Goal: Ask a question: Seek information or help from site administrators or community

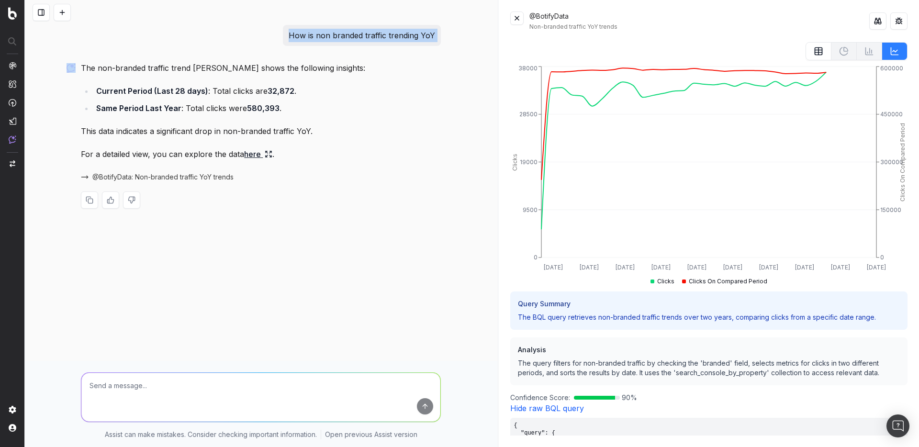
scroll to position [345, 0]
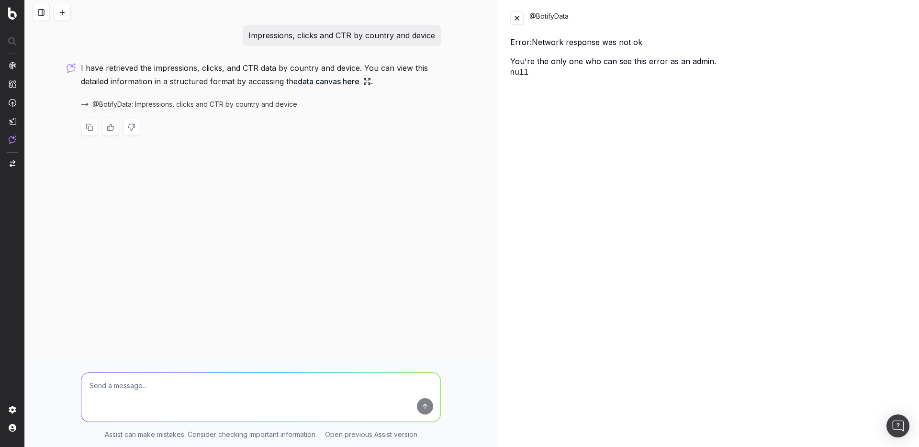
click at [529, 44] on div "Error: Network response was not ok" at bounding box center [708, 41] width 397 height 11
click at [324, 35] on p "Impressions, clicks and CTR by country and device" at bounding box center [341, 35] width 187 height 13
copy p "Impressions, clicks and CTR by country and device"
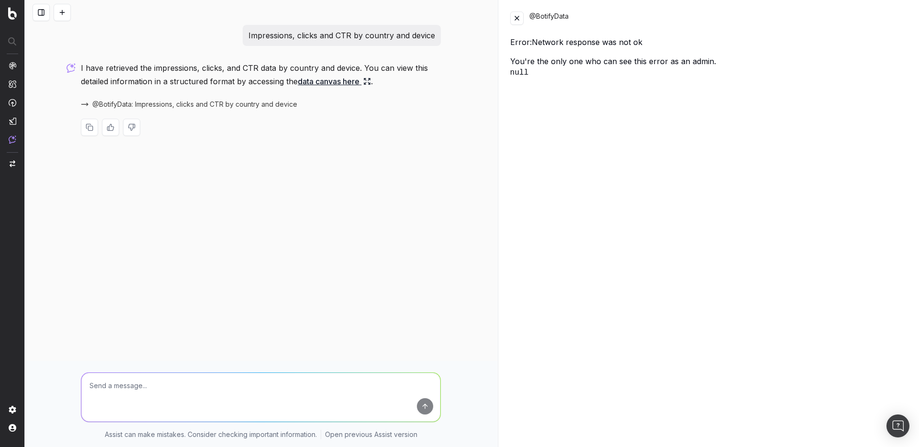
click at [153, 398] on textarea at bounding box center [260, 397] width 359 height 49
paste textarea "Impressions, clicks and CTR by country and device"
type textarea "Impressions, clicks and CTR by country and device"
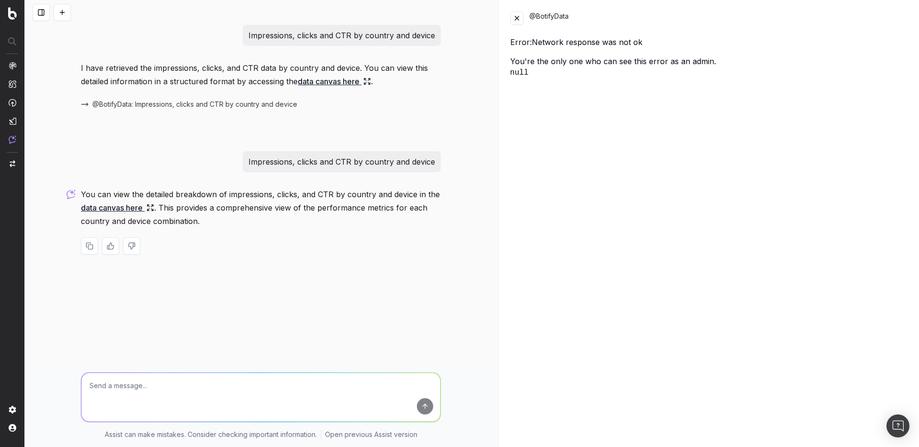
click at [118, 207] on link "data canvas here" at bounding box center [117, 207] width 73 height 13
click at [131, 208] on link "data canvas here" at bounding box center [117, 207] width 73 height 13
click at [510, 21] on button at bounding box center [516, 17] width 13 height 13
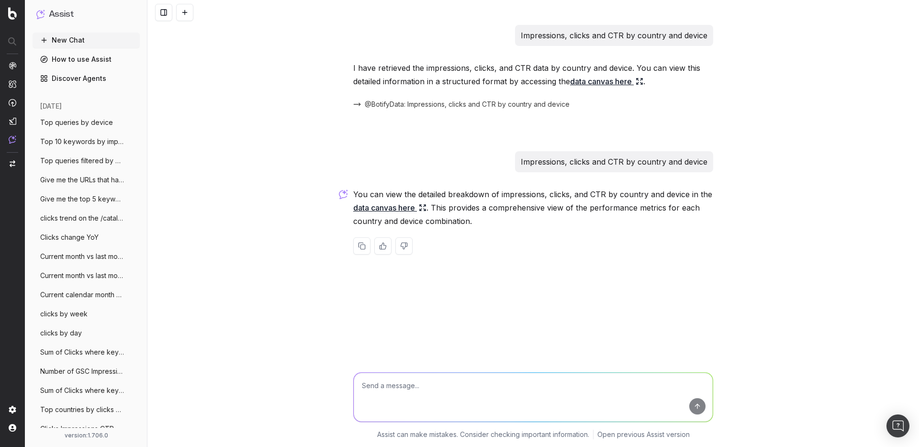
click at [389, 208] on link "data canvas here" at bounding box center [389, 207] width 73 height 13
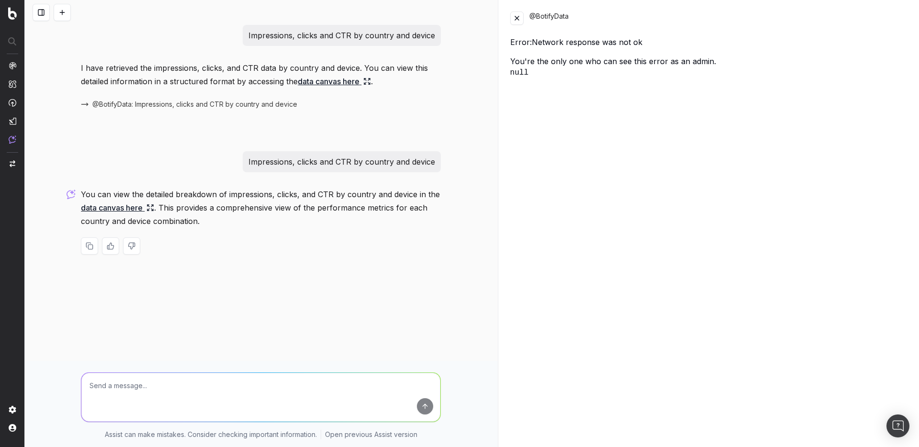
click at [304, 163] on p "Impressions, clicks and CTR by country and device" at bounding box center [341, 161] width 187 height 13
click at [167, 378] on textarea at bounding box center [260, 397] width 359 height 49
type textarea "re run the query bc you removed you cache"
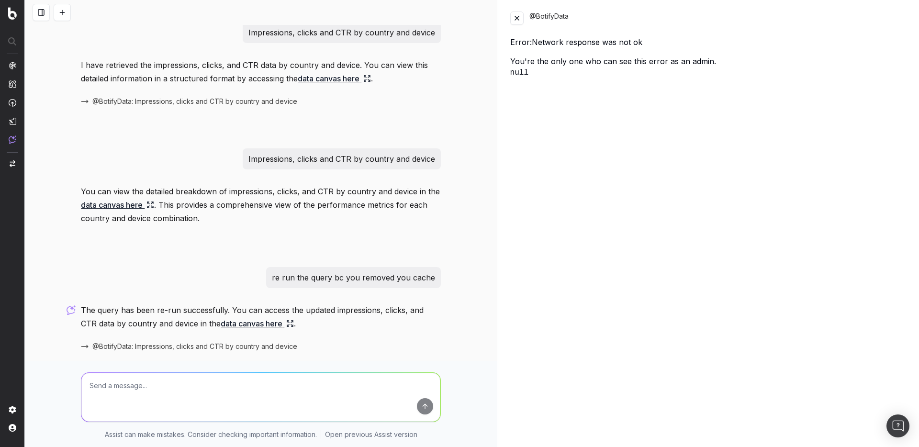
scroll to position [35, 0]
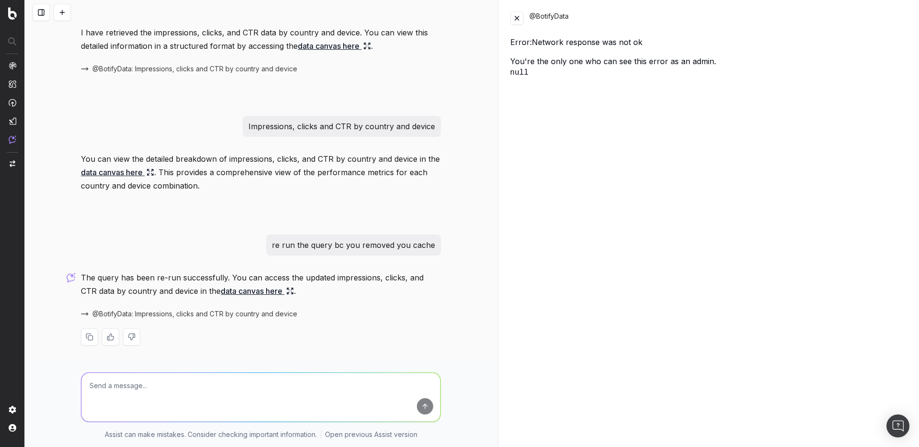
click at [242, 288] on link "data canvas here" at bounding box center [257, 290] width 73 height 13
click at [242, 294] on link "data canvas here" at bounding box center [257, 290] width 73 height 13
click at [517, 21] on button at bounding box center [516, 17] width 13 height 13
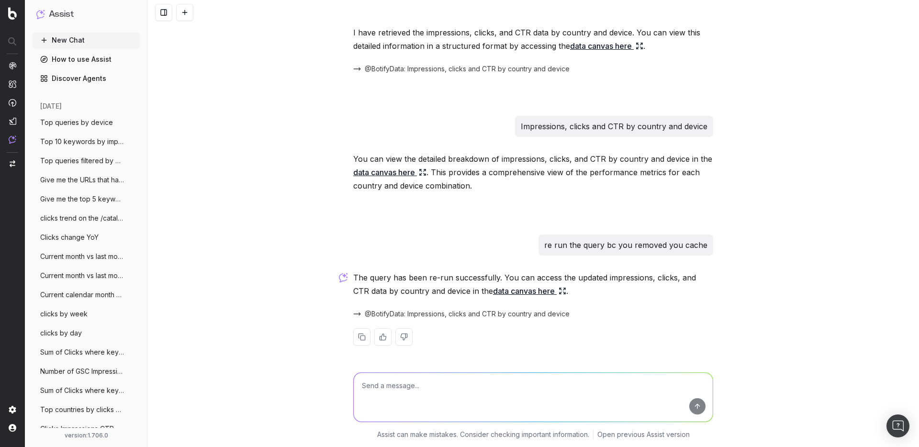
click at [511, 291] on link "data canvas here" at bounding box center [529, 290] width 73 height 13
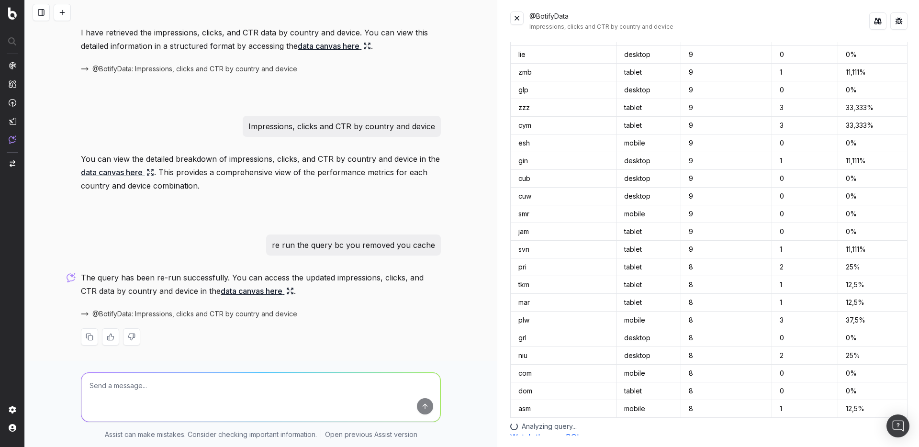
scroll to position [8556, 0]
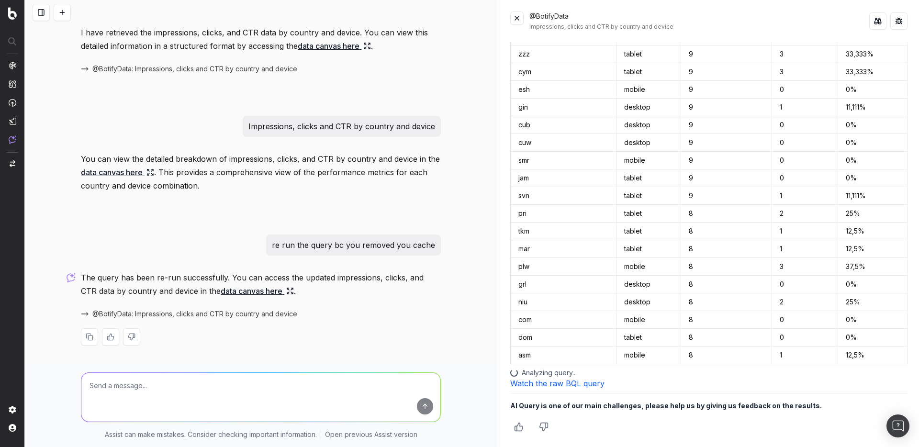
click at [556, 380] on link "Watch the raw BQL query" at bounding box center [557, 383] width 94 height 10
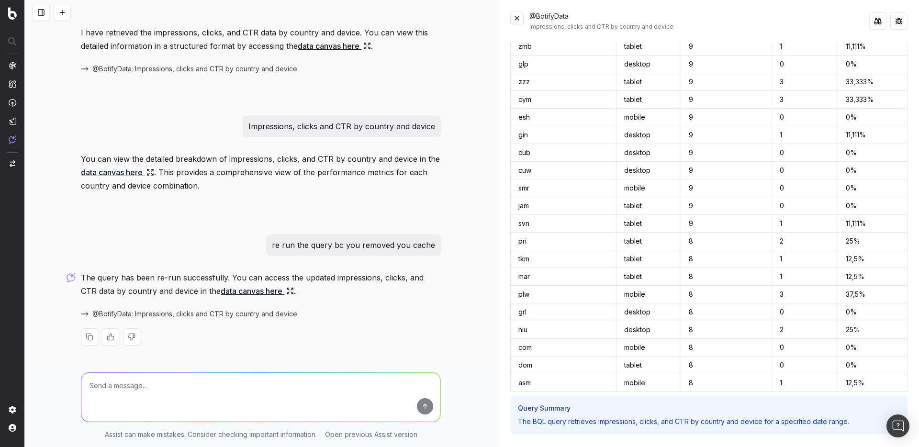
scroll to position [8977, 0]
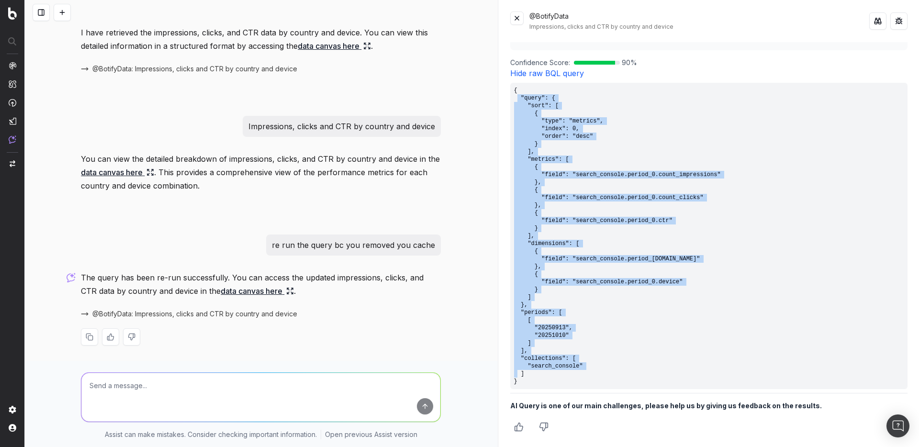
drag, startPoint x: 523, startPoint y: 386, endPoint x: 519, endPoint y: 95, distance: 291.4
click at [519, 95] on pre "{ "query": { "sort": [ { "type": "metrics", "index": 0, "order": "desc" } ], "m…" at bounding box center [708, 236] width 397 height 306
click at [542, 333] on pre "{ "query": { "sort": [ { "type": "metrics", "index": 0, "order": "desc" } ], "m…" at bounding box center [708, 236] width 397 height 306
drag, startPoint x: 522, startPoint y: 381, endPoint x: 512, endPoint y: 91, distance: 289.6
click at [512, 91] on pre "{ "query": { "sort": [ { "type": "metrics", "index": 0, "order": "desc" } ], "m…" at bounding box center [708, 236] width 397 height 306
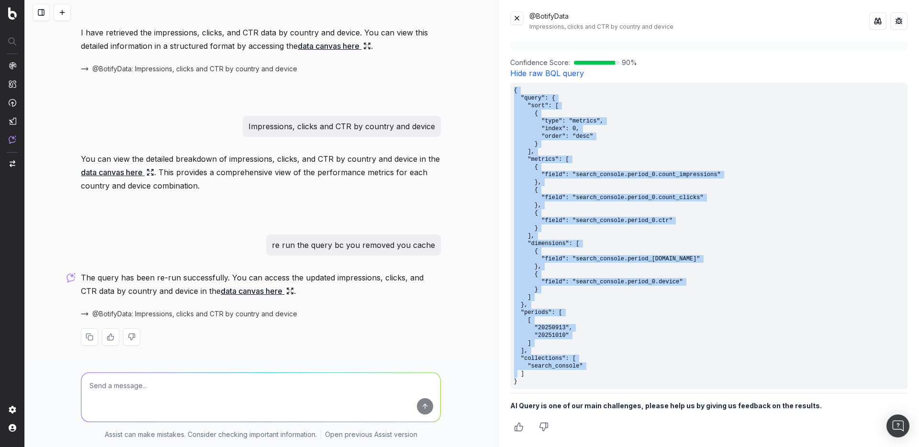
copy pre "{ "query": { "sort": [ { "type": "metrics", "index": 0, "order": "desc" } ], "m…"
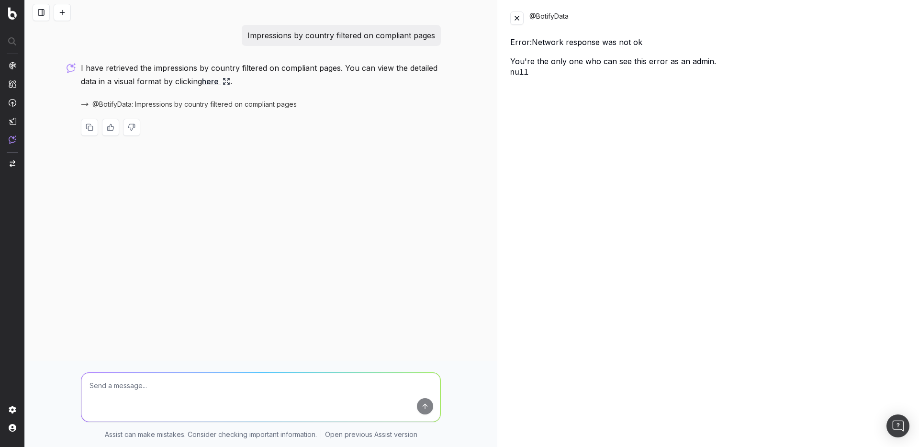
click at [220, 396] on textarea at bounding box center [260, 397] width 359 height 49
type textarea "re run the query you removed the cache"
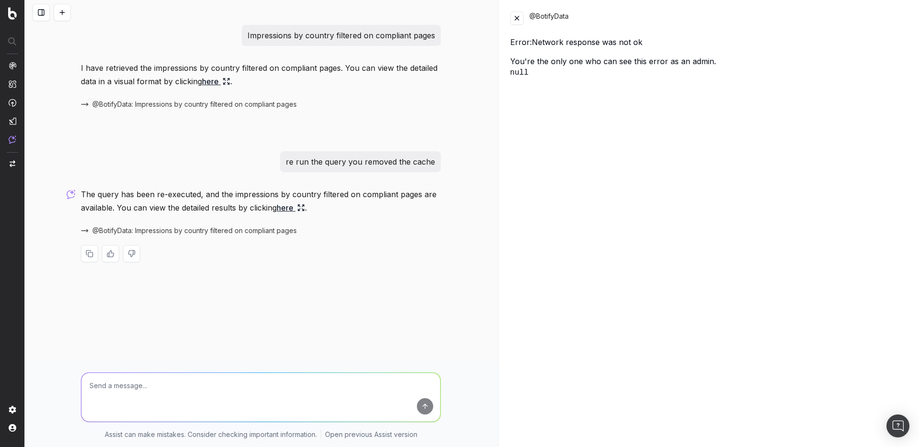
click at [381, 189] on p "The query has been re-executed, and the impressions by country filtered on comp…" at bounding box center [261, 201] width 360 height 27
click at [521, 15] on button at bounding box center [516, 17] width 13 height 13
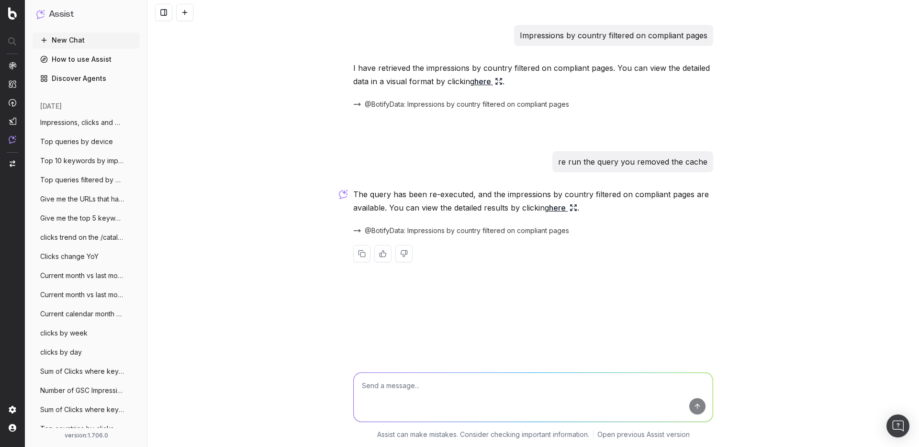
click at [564, 209] on link "here" at bounding box center [563, 207] width 28 height 13
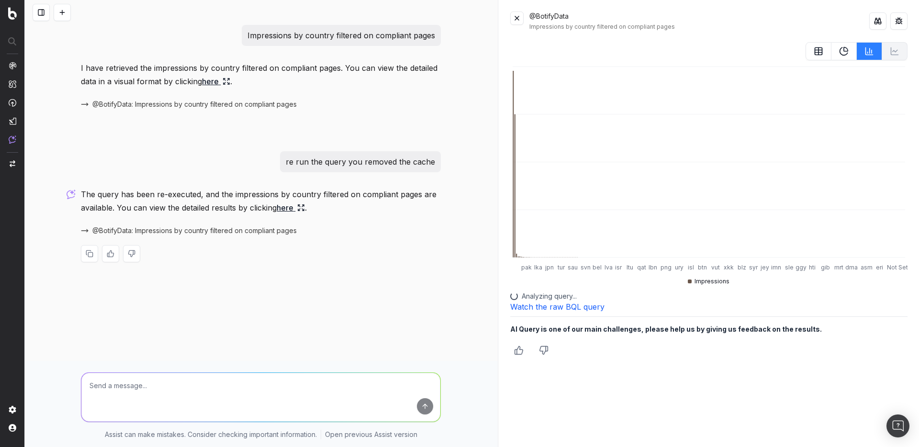
click at [823, 51] on button at bounding box center [818, 51] width 26 height 18
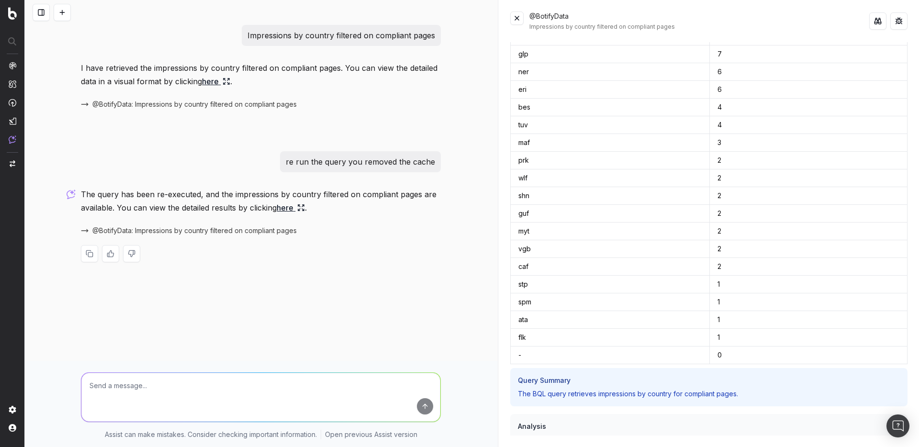
scroll to position [4078, 0]
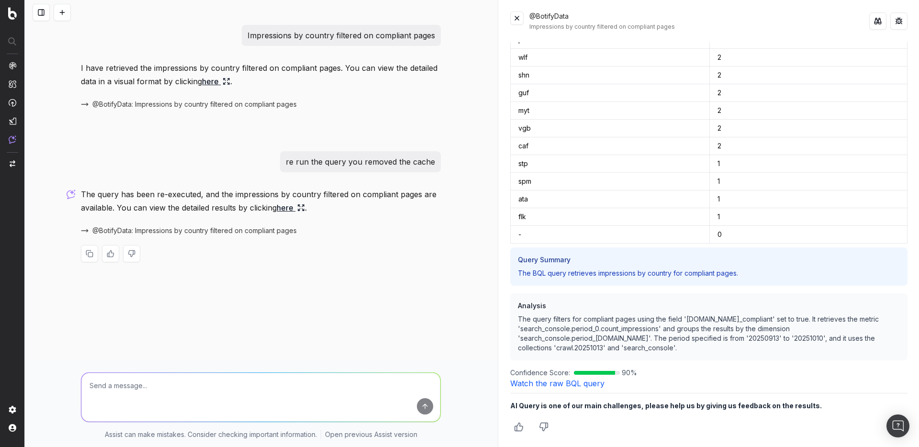
click at [577, 383] on link "Watch the raw BQL query" at bounding box center [557, 383] width 94 height 10
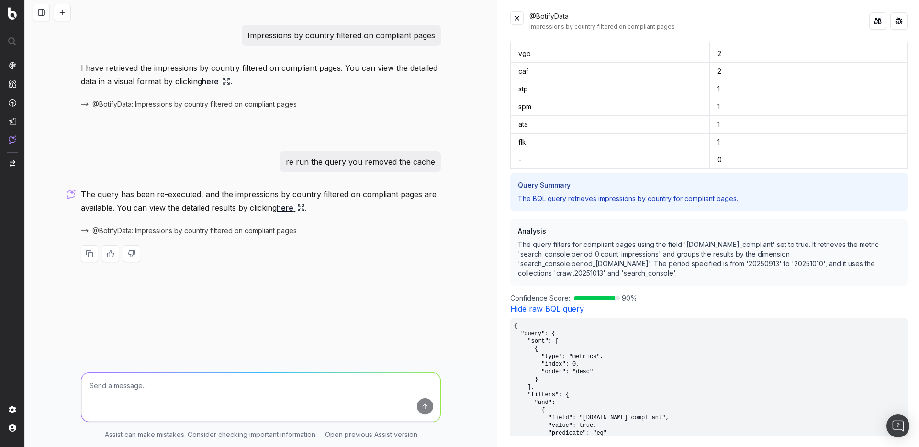
scroll to position [4395, 0]
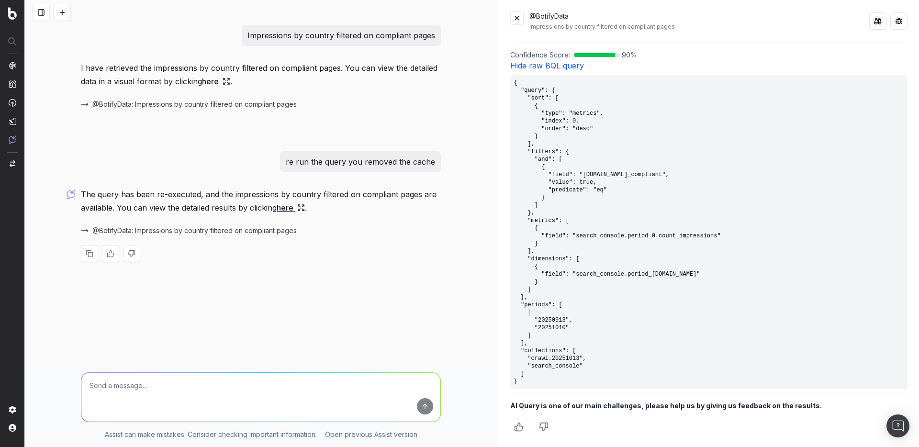
drag, startPoint x: 531, startPoint y: 380, endPoint x: 512, endPoint y: 83, distance: 297.7
click at [512, 83] on pre "{ "query": { "sort": [ { "type": "metrics", "index": 0, "order": "desc" } ], "f…" at bounding box center [708, 232] width 397 height 314
copy pre "{ "query": { "sort": [ { "type": "metrics", "index": 0, "order": "desc" } ], "f…"
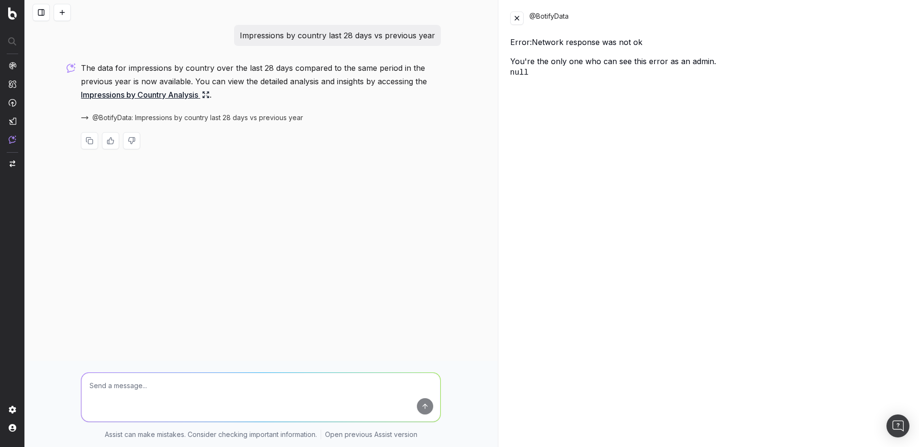
click at [218, 383] on textarea at bounding box center [260, 397] width 359 height 49
type textarea "re run la query car tu as remove ton cache"
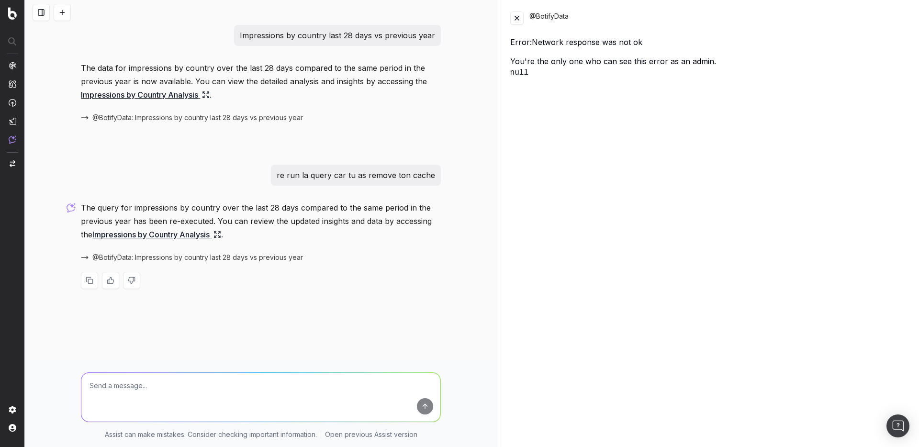
click at [519, 16] on button at bounding box center [516, 17] width 13 height 13
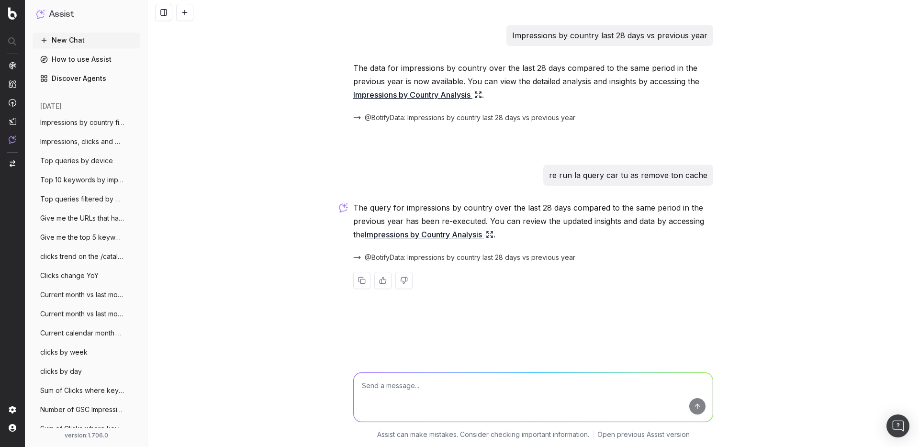
click at [414, 237] on link "Impressions by Country Analysis" at bounding box center [429, 234] width 129 height 13
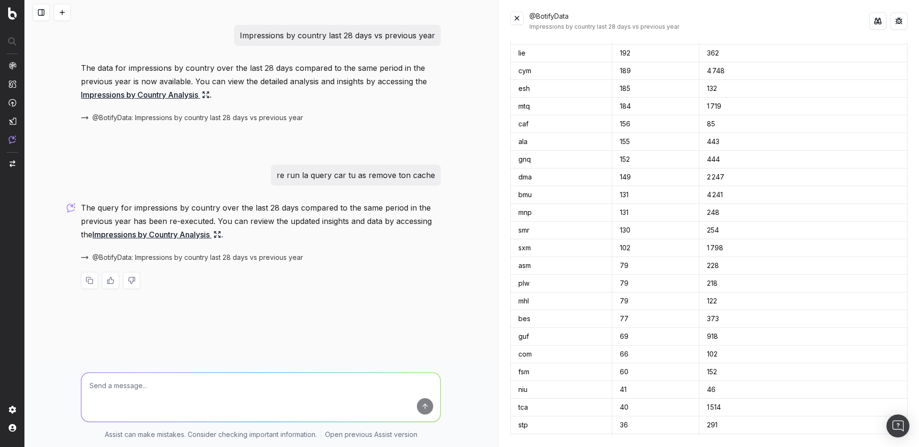
scroll to position [4006, 0]
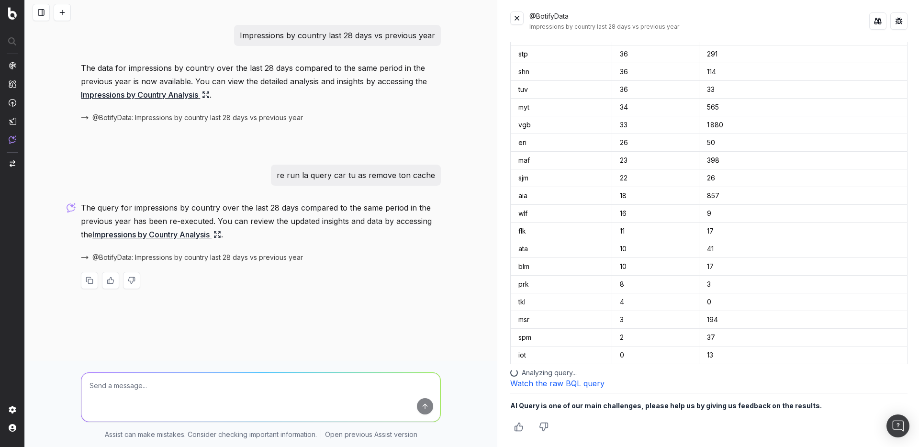
click at [560, 381] on link "Watch the raw BQL query" at bounding box center [557, 383] width 94 height 10
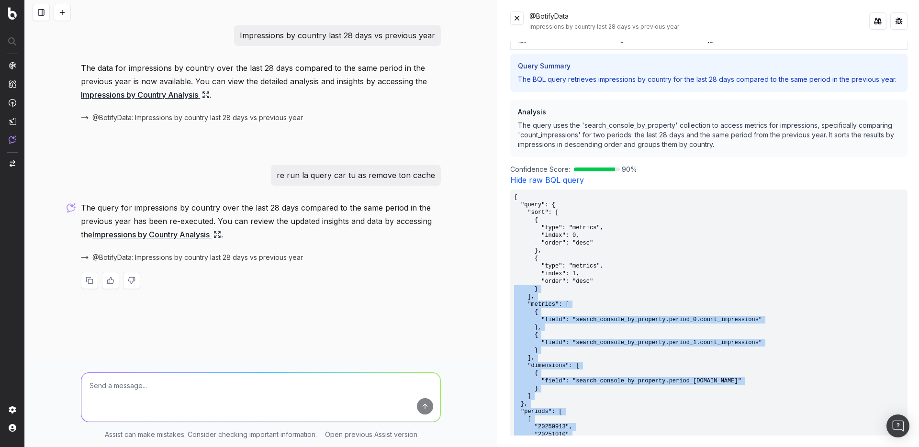
scroll to position [4327, 0]
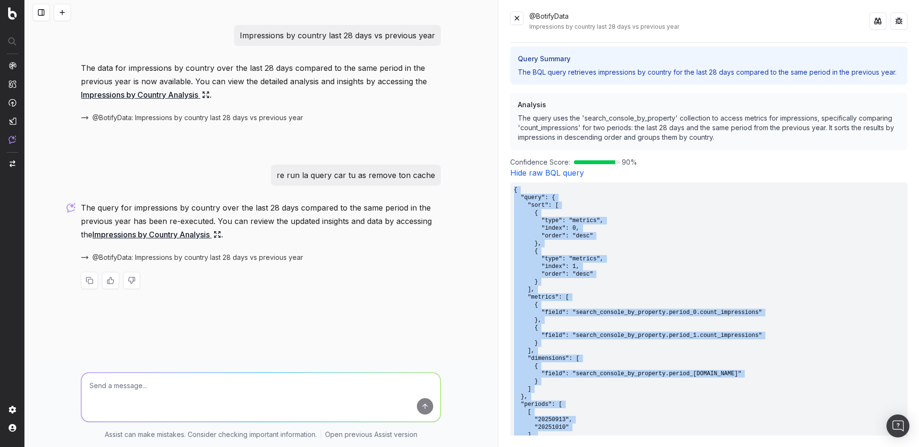
drag, startPoint x: 532, startPoint y: 383, endPoint x: 512, endPoint y: 192, distance: 191.9
click at [512, 192] on pre "{ "query": { "sort": [ { "type": "metrics", "index": 0, "order": "desc" }, { "t…" at bounding box center [708, 346] width 397 height 329
copy pre "{ "query": { "sort": [ { "type": "metrics", "index": 0, "order": "desc" }, { "t…"
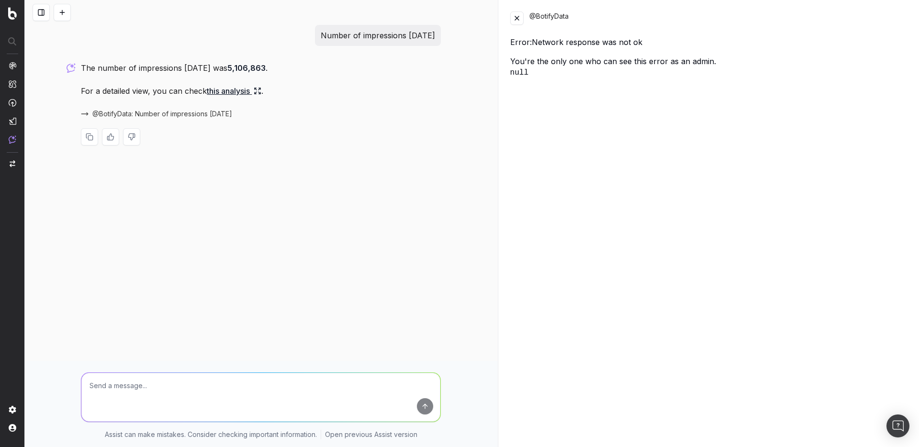
click at [112, 389] on textarea at bounding box center [260, 397] width 359 height 49
type textarea "re run you query you removed the cache"
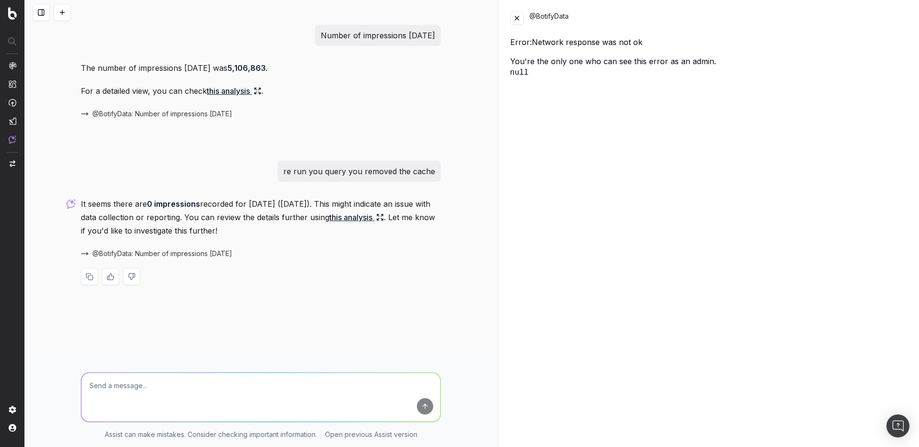
click at [516, 27] on div "@BotifyData Error: Network response was not ok You're the only one who can see …" at bounding box center [709, 223] width 420 height 447
click at [517, 14] on button at bounding box center [516, 17] width 13 height 13
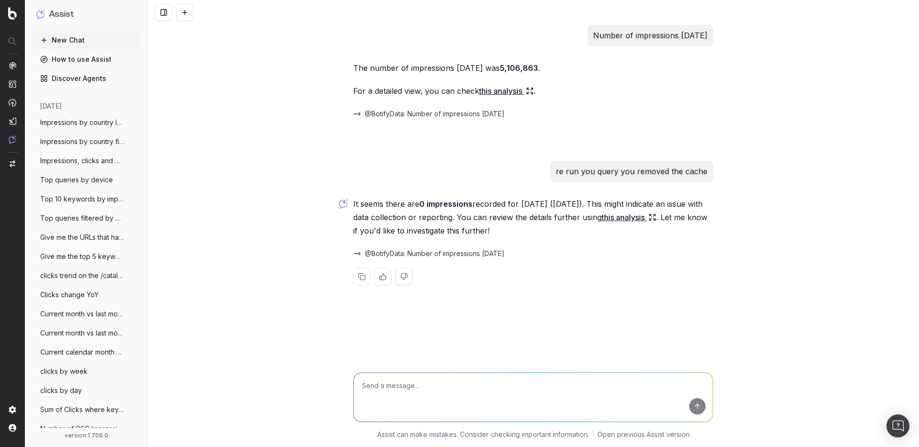
click at [656, 219] on link "this analysis" at bounding box center [628, 217] width 55 height 13
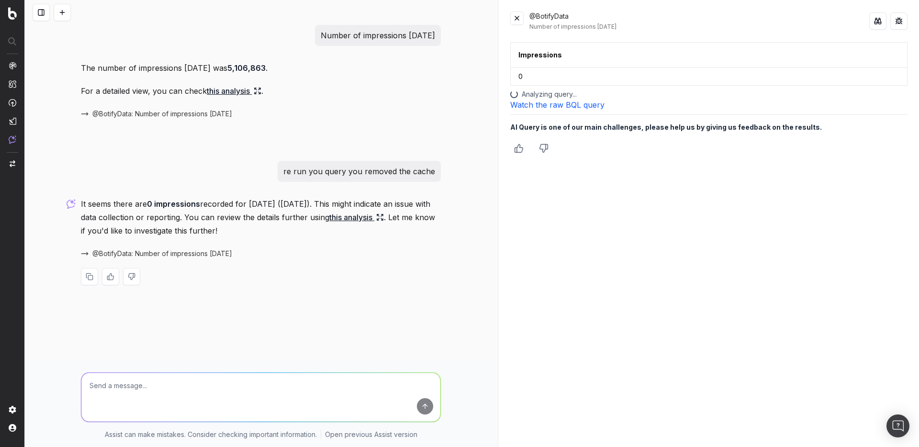
click at [583, 250] on div "Impressions 0 Analyzing query... Watch the raw BQL query AI Query is one of our…" at bounding box center [708, 238] width 397 height 393
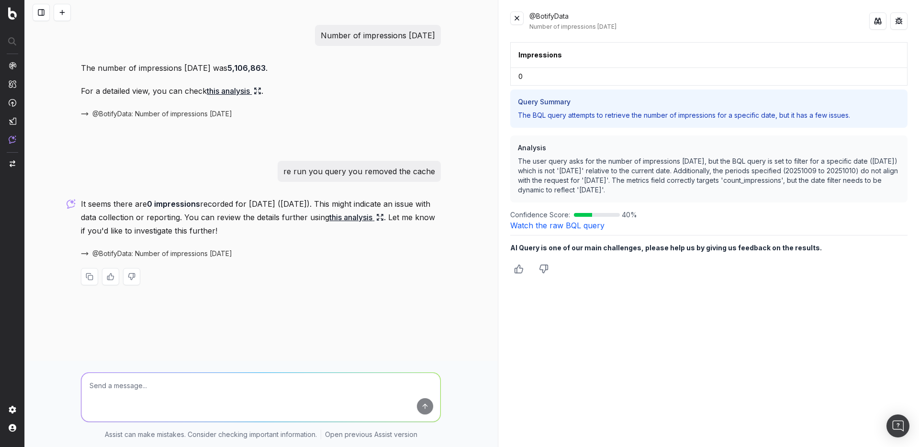
click at [255, 367] on div at bounding box center [260, 395] width 367 height 69
click at [250, 393] on textarea at bounding box center [260, 397] width 359 height 49
drag, startPoint x: 290, startPoint y: 68, endPoint x: 236, endPoint y: 69, distance: 53.6
click at [236, 69] on p "The number of impressions yesterday was 5,106,863 ." at bounding box center [261, 67] width 360 height 13
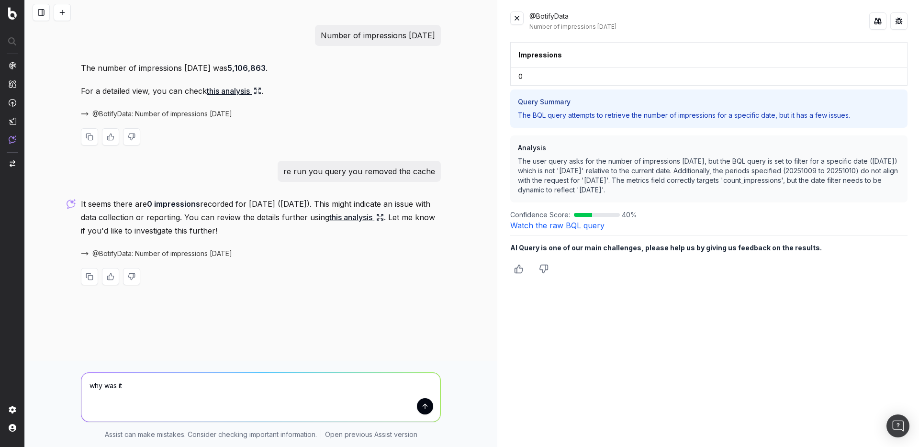
copy p "5,106,863 ."
click at [162, 381] on textarea "why was it" at bounding box center [260, 397] width 359 height 49
paste textarea "5,106,863."
type textarea "why was it 5,106,863. when I asked this morning?"
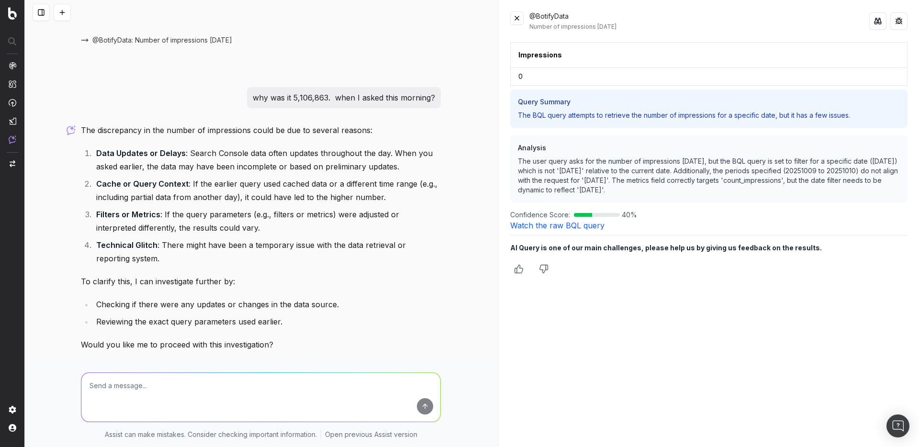
scroll to position [246, 0]
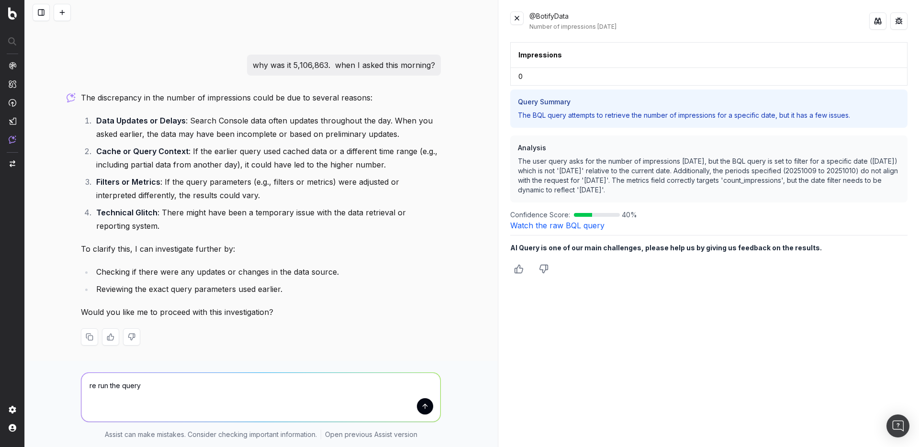
type textarea "re run the query"
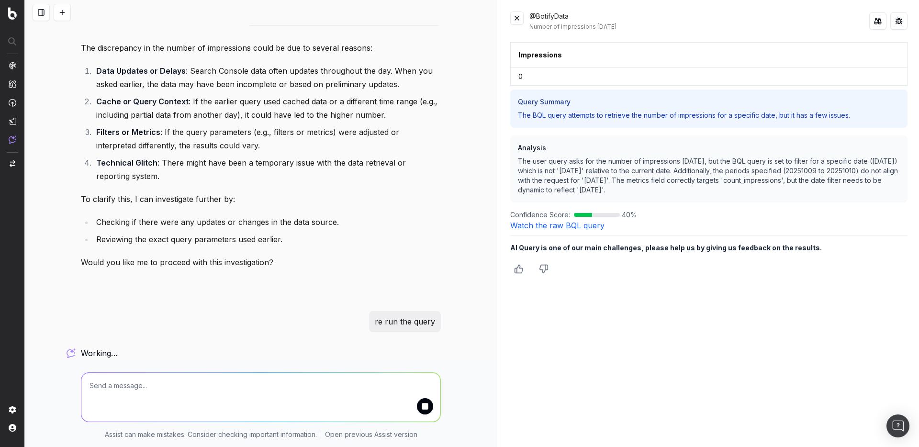
click at [519, 17] on button at bounding box center [516, 17] width 13 height 13
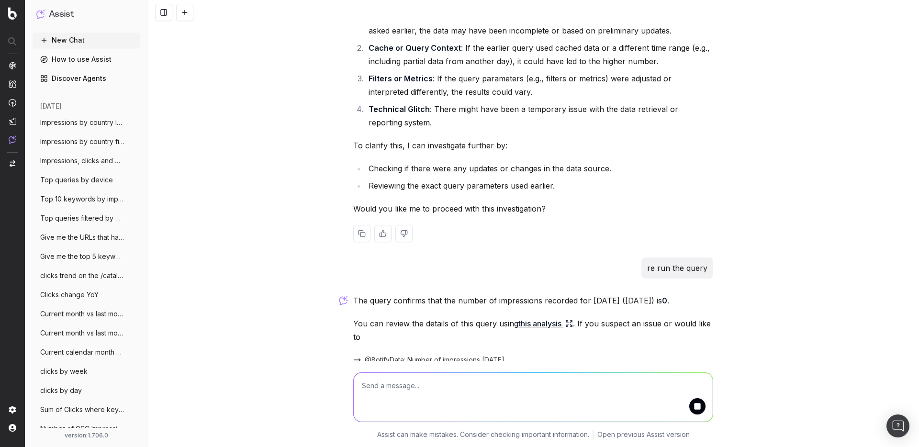
scroll to position [395, 0]
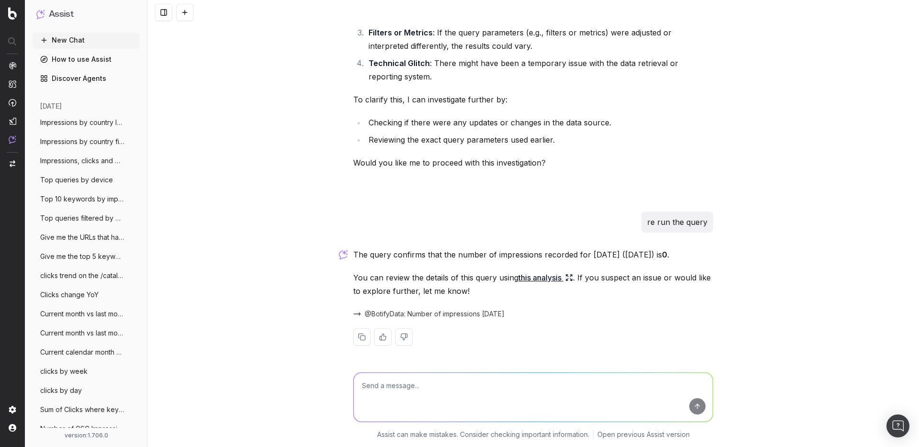
click at [449, 310] on span "@BotifyData: Number of impressions yesterday" at bounding box center [435, 314] width 140 height 10
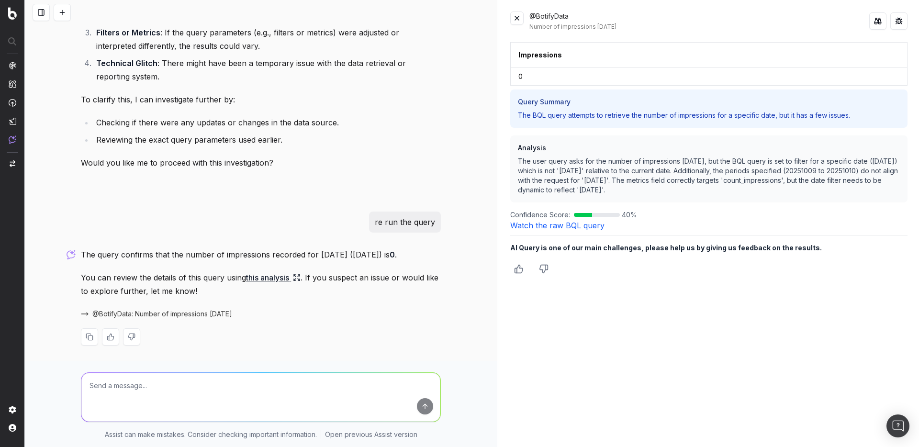
click at [542, 225] on link "Watch the raw BQL query" at bounding box center [557, 226] width 94 height 10
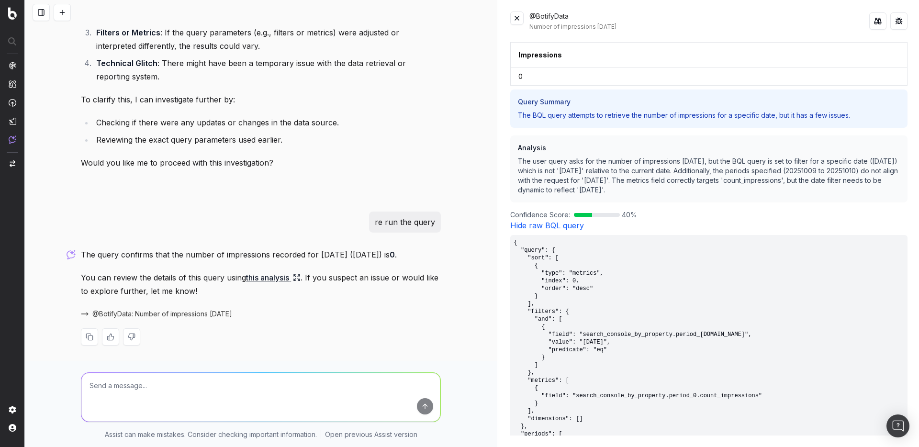
scroll to position [122, 0]
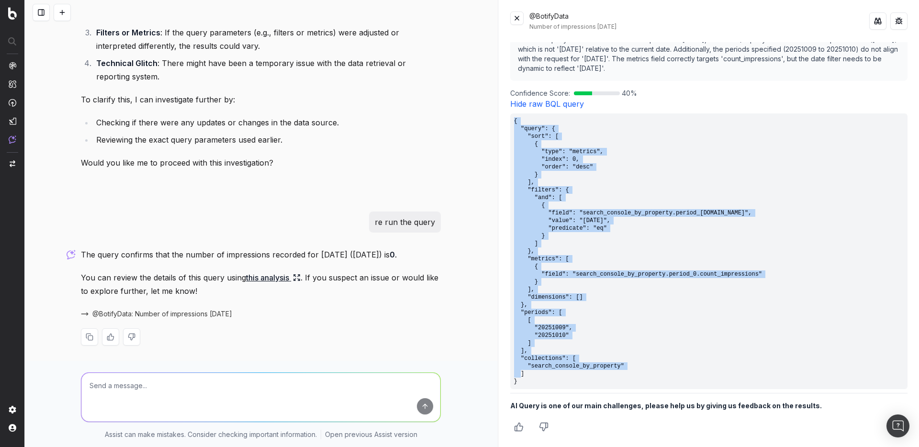
drag, startPoint x: 523, startPoint y: 382, endPoint x: 514, endPoint y: 122, distance: 260.5
click at [514, 122] on pre "{ "query": { "sort": [ { "type": "metrics", "index": 0, "order": "desc" } ], "f…" at bounding box center [708, 251] width 397 height 276
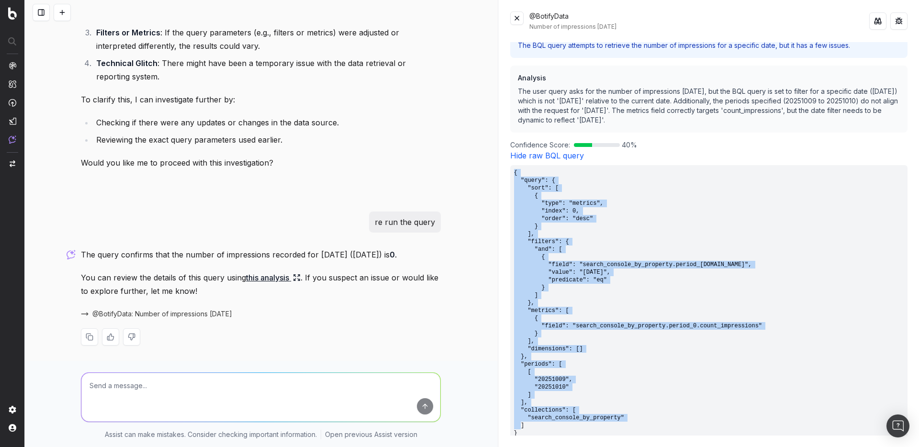
copy pre "{ "query": { "sort": [ { "type": "metrics", "index": 0, "order": "desc" } ], "f…"
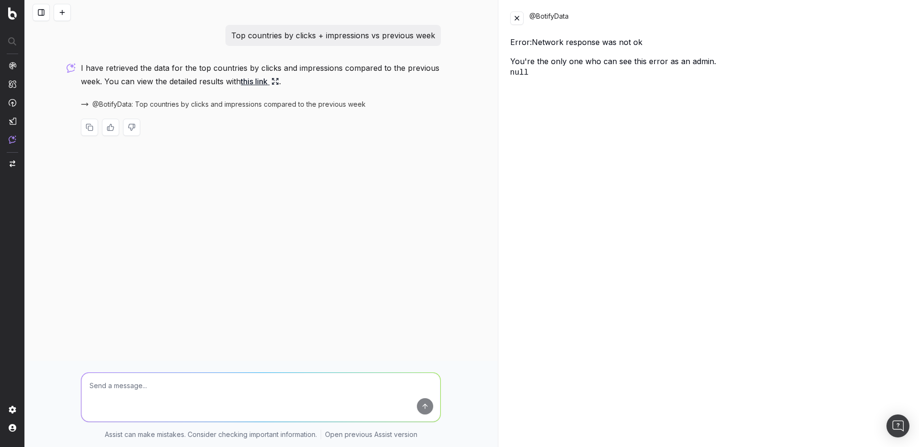
click at [133, 386] on textarea at bounding box center [260, 397] width 359 height 49
type textarea "re run the query you removed the cache"
click at [518, 17] on button at bounding box center [516, 17] width 13 height 13
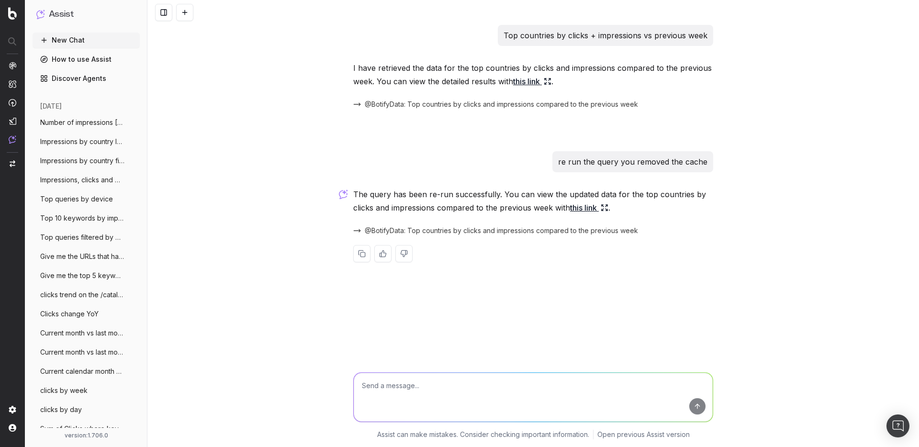
click at [580, 208] on link "this link" at bounding box center [589, 207] width 38 height 13
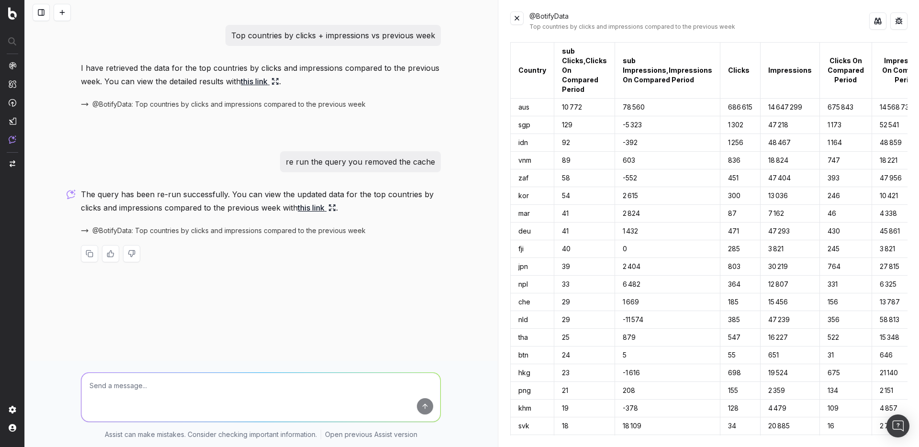
scroll to position [89, 0]
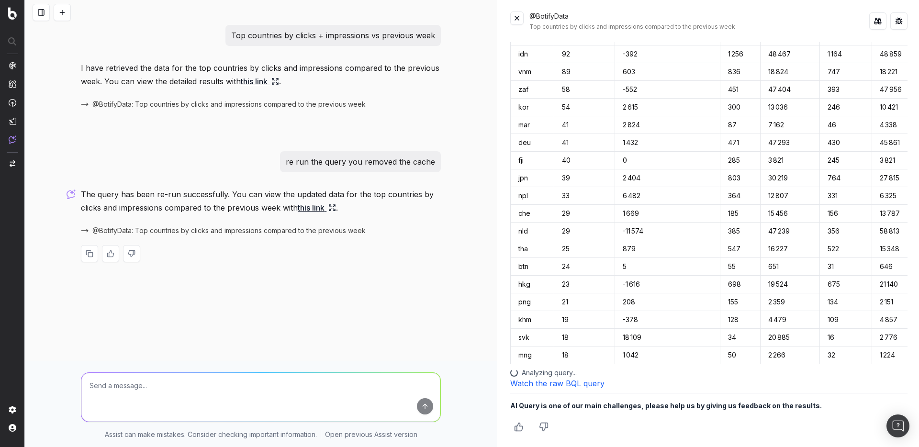
click at [568, 385] on link "Watch the raw BQL query" at bounding box center [557, 383] width 94 height 10
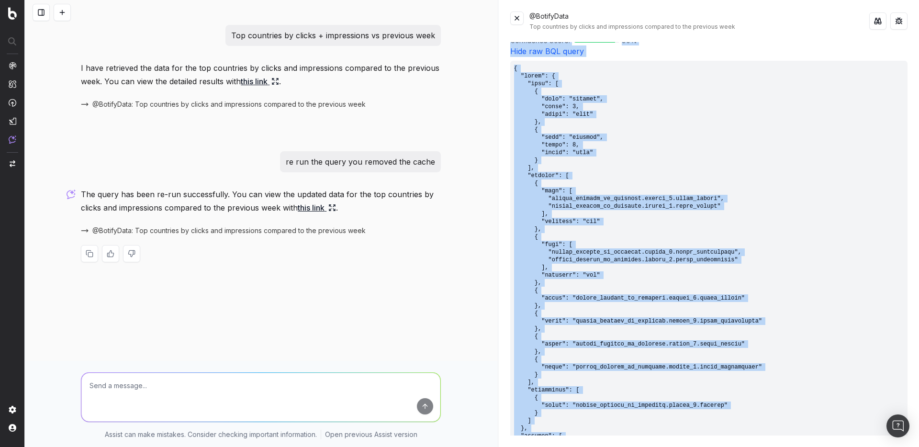
scroll to position [434, 0]
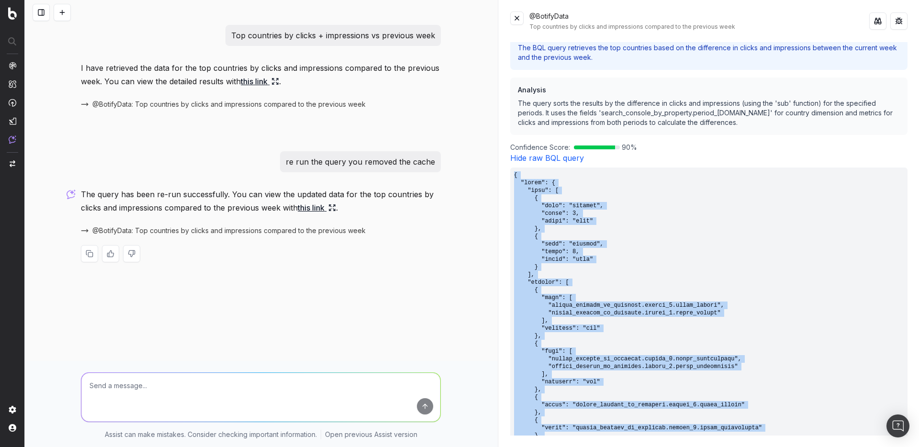
drag, startPoint x: 537, startPoint y: 384, endPoint x: 512, endPoint y: 178, distance: 208.3
click at [512, 178] on pre at bounding box center [708, 408] width 397 height 482
copy pre "{ "query": { "sort": [ { "type": "metrics", "index": 0, "order": "desc" }, { "t…"
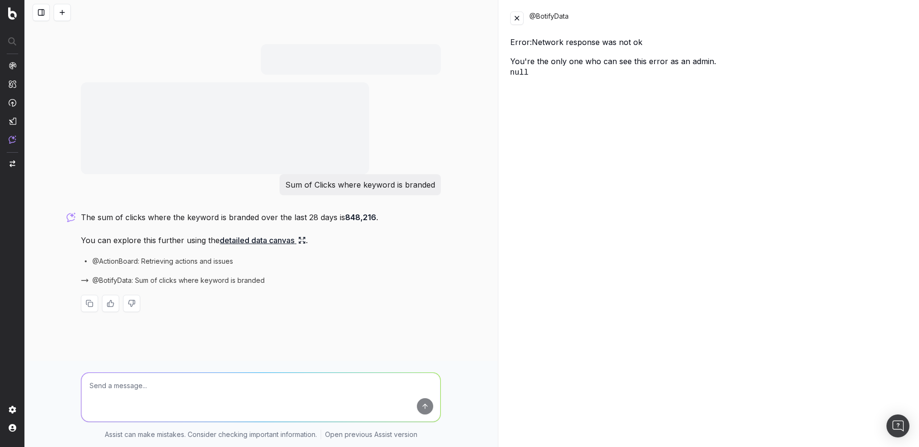
click at [172, 396] on textarea at bounding box center [260, 397] width 359 height 49
type textarea "re-run the query you removed the cache"
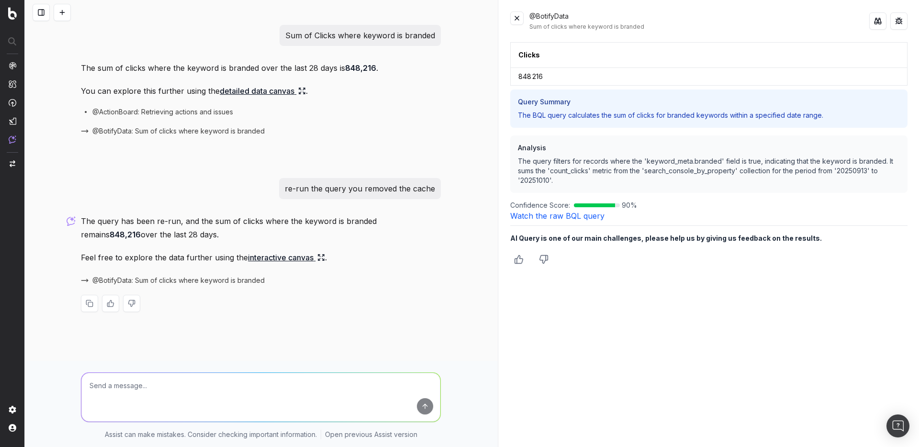
click at [544, 217] on link "Watch the raw BQL query" at bounding box center [557, 216] width 94 height 10
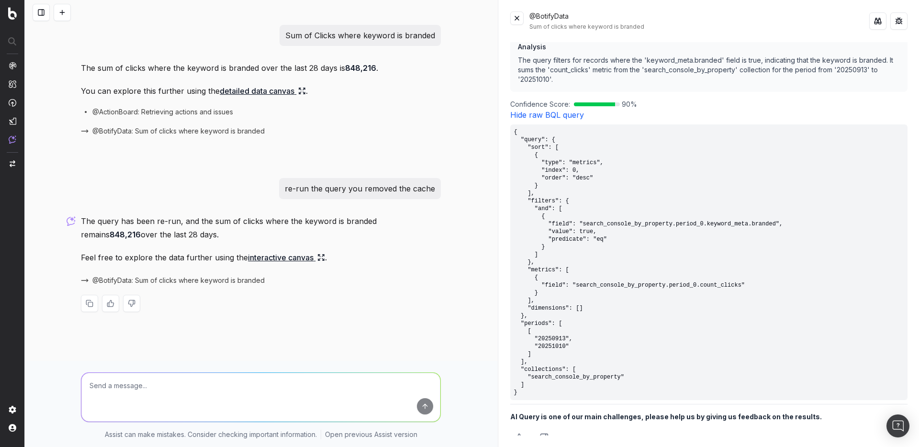
scroll to position [112, 0]
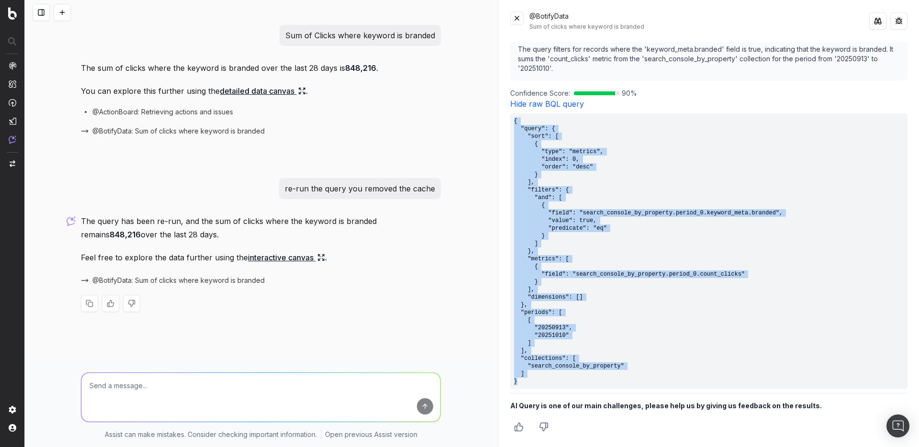
drag, startPoint x: 524, startPoint y: 385, endPoint x: 510, endPoint y: 120, distance: 265.5
click at [510, 120] on pre "{ "query": { "sort": [ { "type": "metrics", "index": 0, "order": "desc" } ], "f…" at bounding box center [708, 251] width 397 height 276
click at [582, 304] on pre "{ "query": { "sort": [ { "type": "metrics", "index": 0, "order": "desc" } ], "f…" at bounding box center [708, 251] width 397 height 276
drag, startPoint x: 521, startPoint y: 381, endPoint x: 509, endPoint y: 112, distance: 269.2
click at [509, 112] on div "@BotifyData Sum of clicks where keyword is branded Clicks 848 216 Query Summary…" at bounding box center [709, 223] width 420 height 447
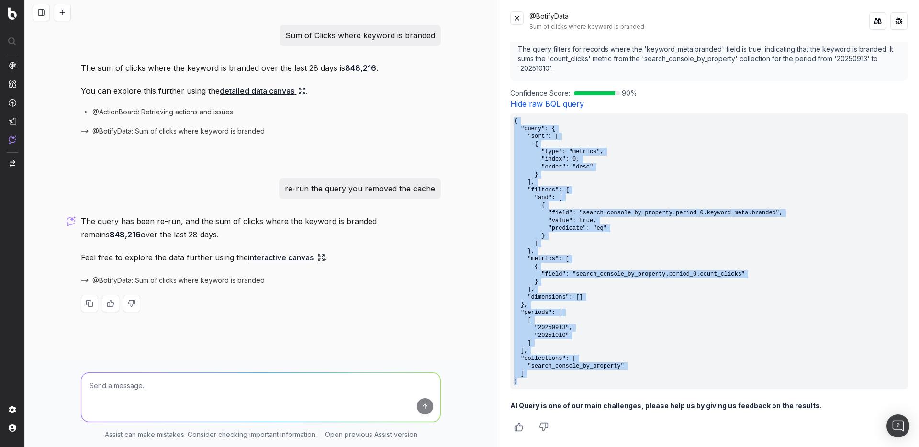
copy pre "{ "query": { "sort": [ { "type": "metrics", "index": 0, "order": "desc" } ], "f…"
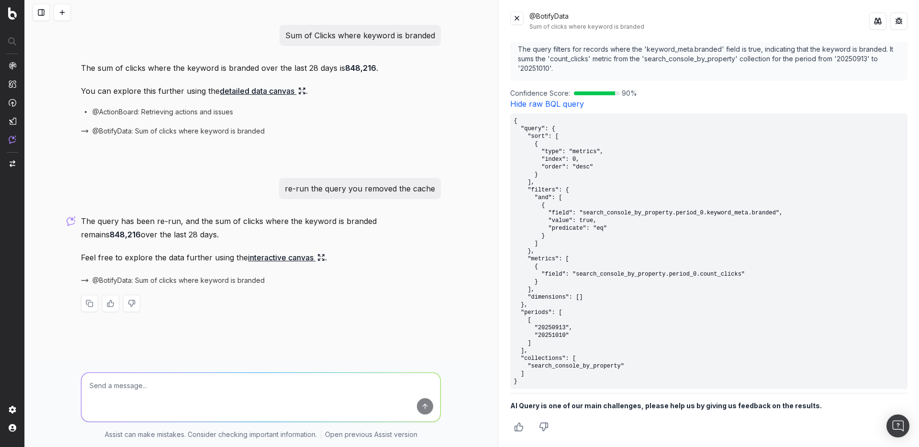
click at [342, 36] on p "Sum of Clicks where keyword is branded" at bounding box center [360, 35] width 150 height 13
copy p "Sum of Clicks where keyword is branded"
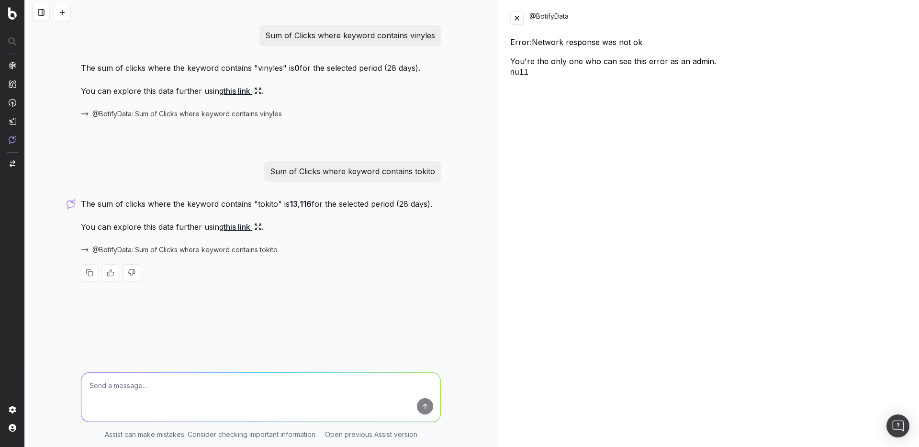
click at [380, 170] on p "Sum of Clicks where keyword contains tokito" at bounding box center [352, 171] width 165 height 13
copy p "Sum of Clicks where keyword contains tokito"
click at [241, 286] on div "The sum of clicks where the keyword contains "tokito" is 13,116 for the selecte…" at bounding box center [261, 247] width 360 height 100
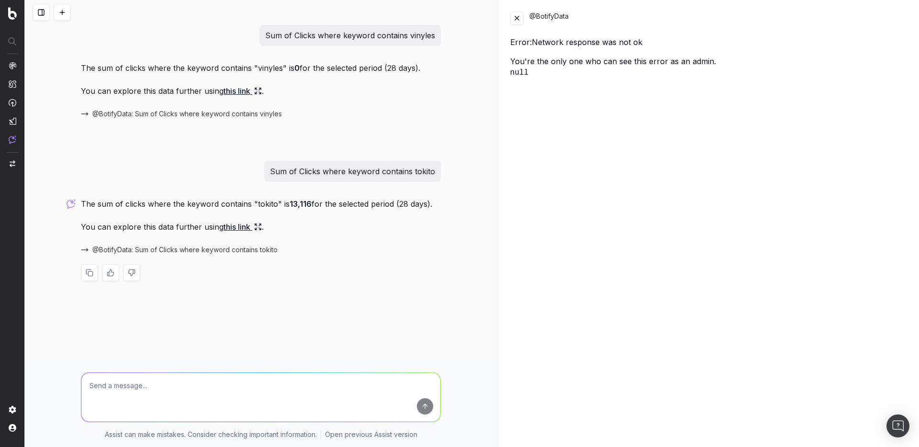
click at [178, 378] on textarea at bounding box center [260, 397] width 359 height 49
type textarea "re run the query you removed the cache"
click at [518, 11] on button at bounding box center [516, 17] width 13 height 13
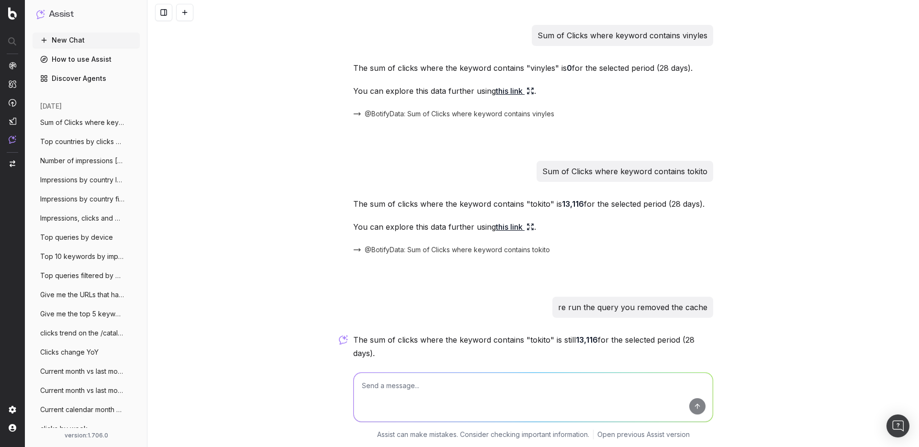
scroll to position [85, 0]
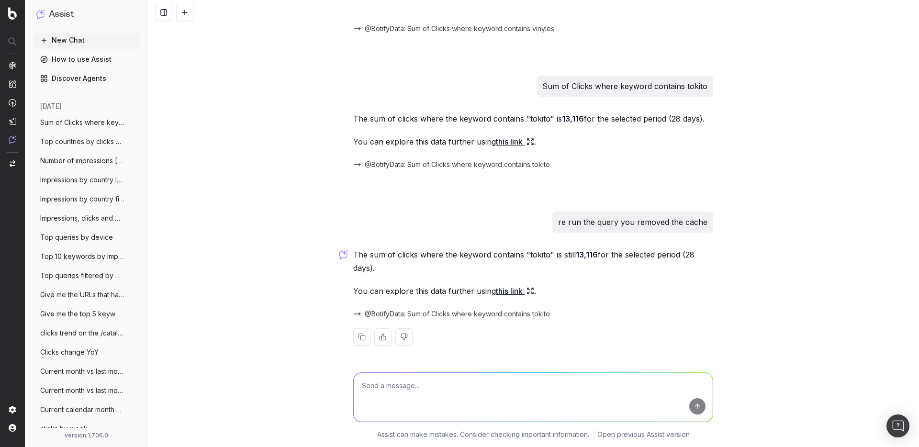
click at [519, 288] on link "this link" at bounding box center [515, 290] width 38 height 13
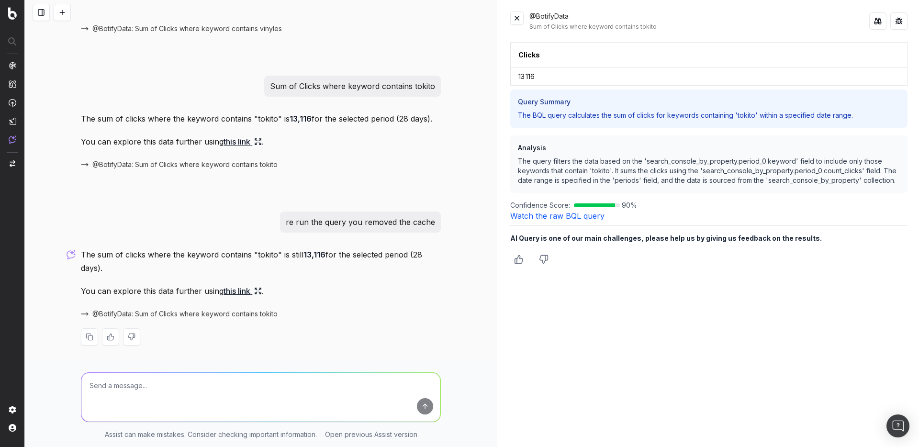
click at [561, 218] on link "Watch the raw BQL query" at bounding box center [557, 216] width 94 height 10
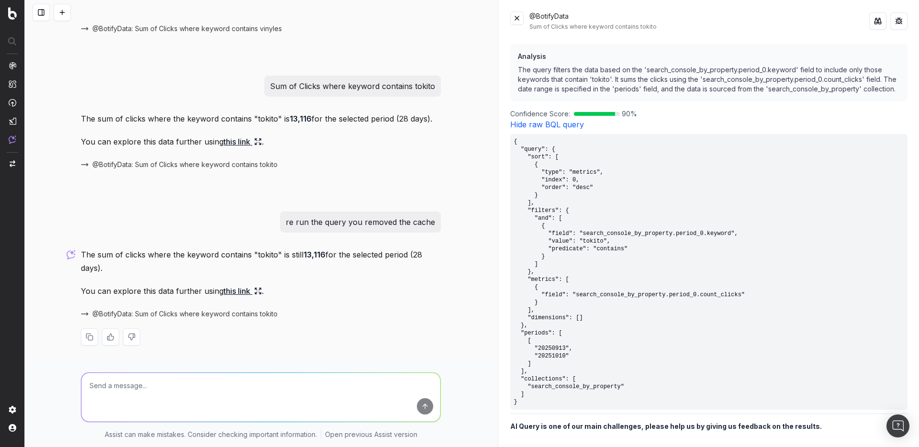
scroll to position [112, 0]
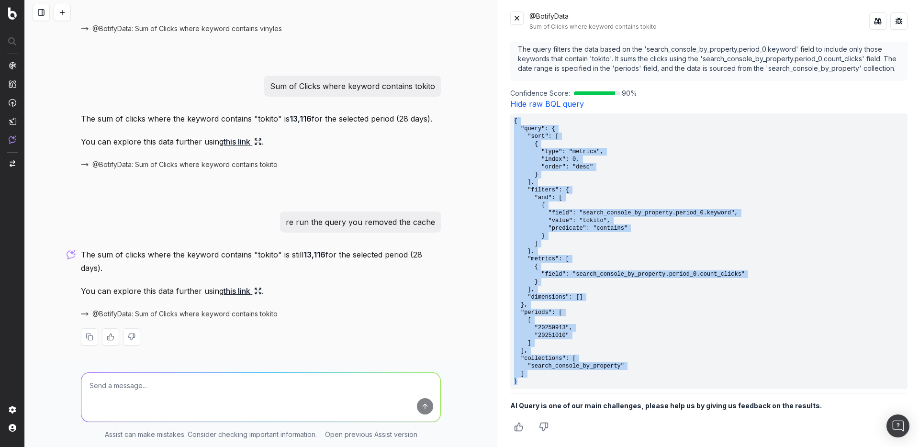
drag, startPoint x: 524, startPoint y: 381, endPoint x: 513, endPoint y: 122, distance: 258.6
click at [513, 122] on pre "{ "query": { "sort": [ { "type": "metrics", "index": 0, "order": "desc" } ], "f…" at bounding box center [708, 251] width 397 height 276
copy pre "{ "query": { "sort": [ { "type": "metrics", "index": 0, "order": "desc" } ], "f…"
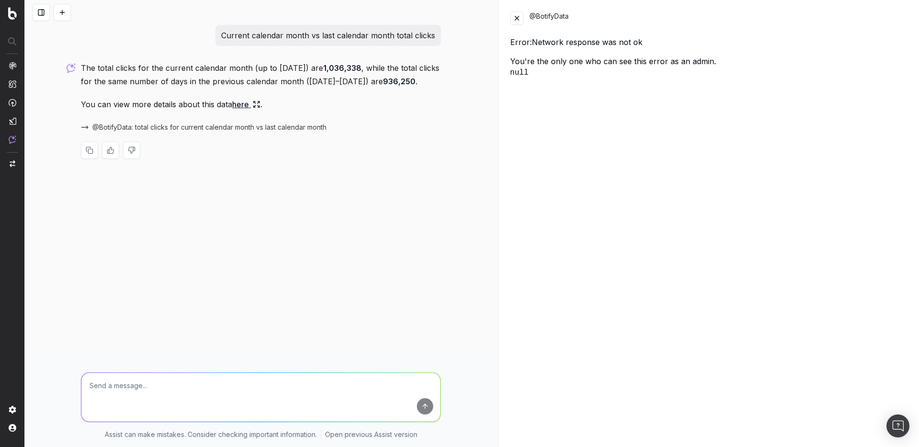
click at [170, 376] on textarea at bounding box center [260, 397] width 359 height 49
type textarea "re run the query bc you removed the cache"
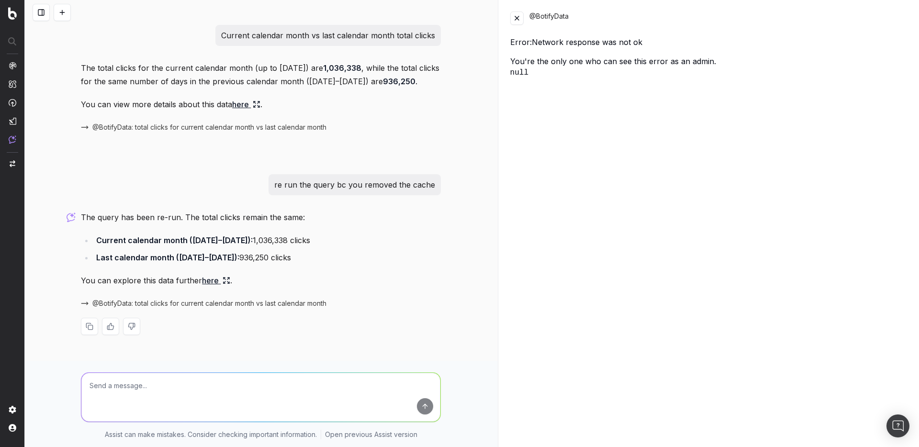
scroll to position [3, 0]
click at [510, 18] on button at bounding box center [516, 17] width 13 height 13
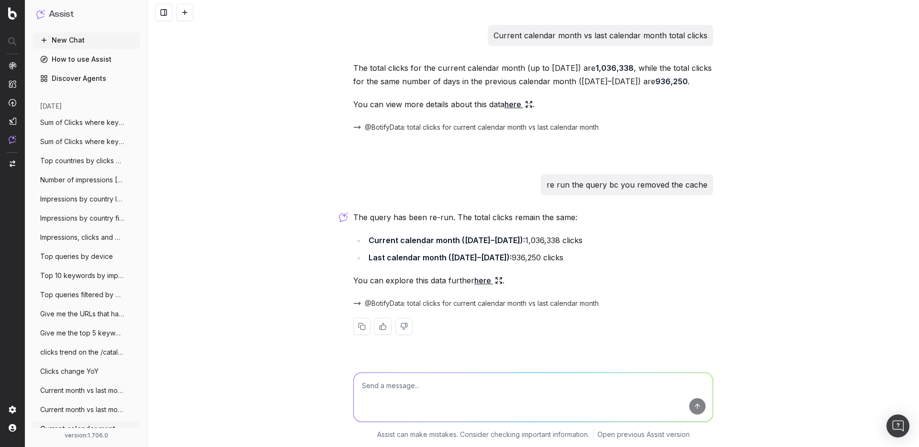
click at [480, 287] on link "here" at bounding box center [488, 280] width 28 height 13
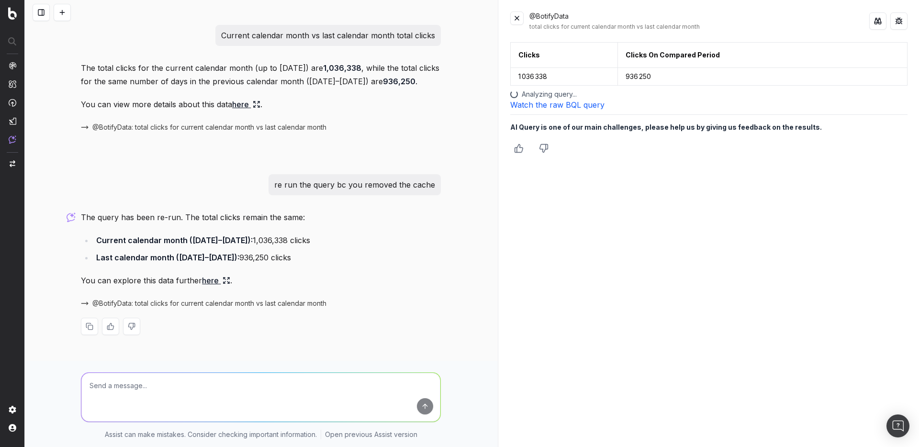
click at [570, 105] on link "Watch the raw BQL query" at bounding box center [557, 105] width 94 height 10
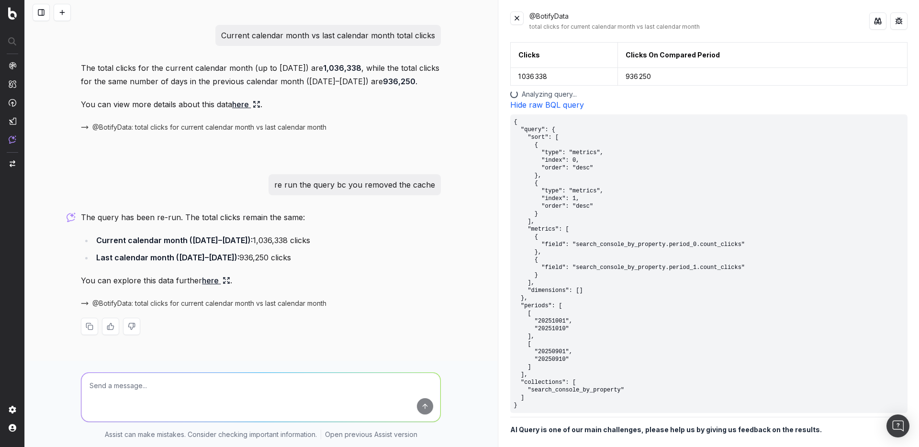
scroll to position [24, 0]
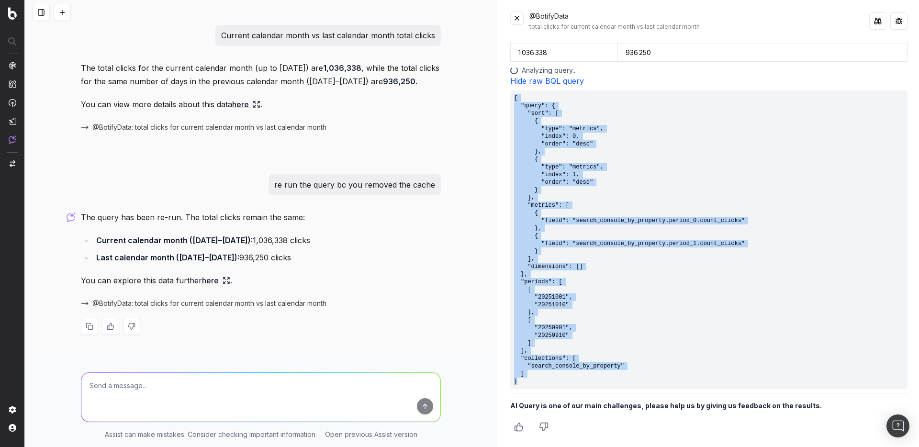
drag, startPoint x: 524, startPoint y: 381, endPoint x: 512, endPoint y: 98, distance: 284.0
click at [512, 98] on pre "{ "query": { "sort": [ { "type": "metrics", "index": 0, "order": "desc" }, { "t…" at bounding box center [708, 239] width 397 height 299
copy pre "{ "query": { "sort": [ { "type": "metrics", "index": 0, "order": "desc" }, { "t…"
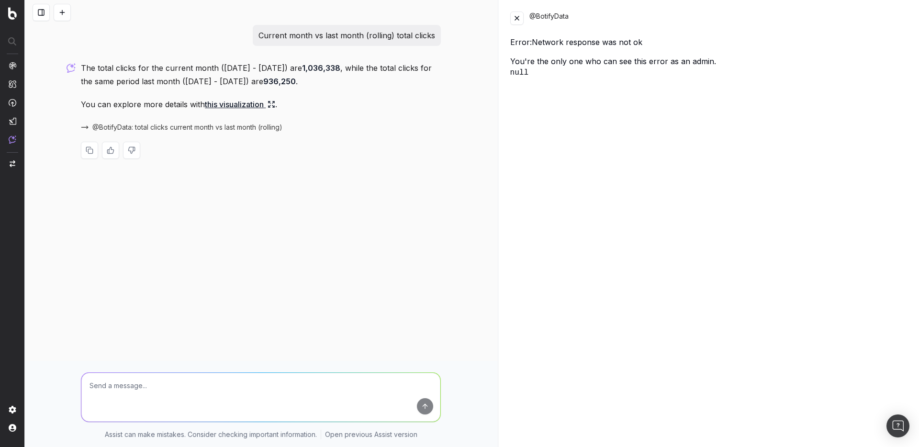
click at [199, 423] on div at bounding box center [260, 395] width 367 height 69
click at [199, 380] on textarea at bounding box center [260, 397] width 359 height 49
type textarea "re run the query bc you removed the cache"
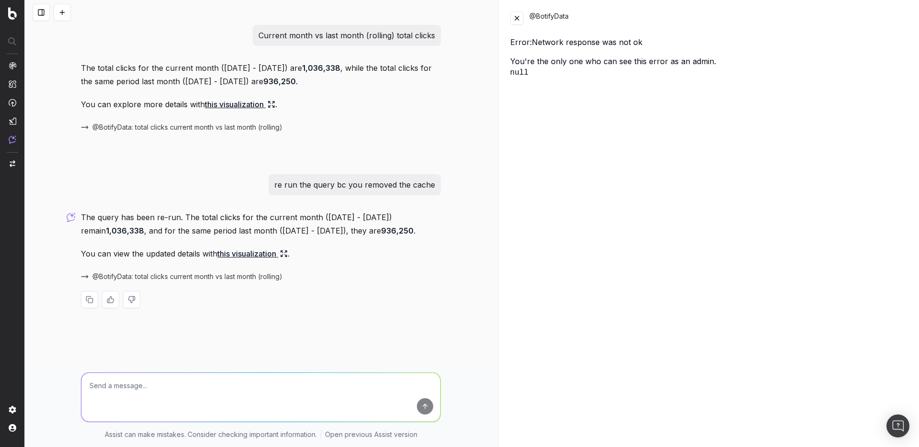
click at [516, 19] on button at bounding box center [516, 17] width 13 height 13
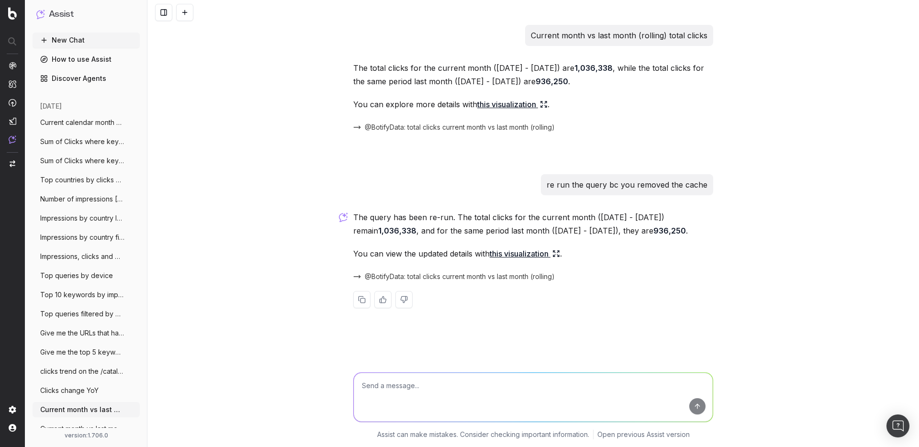
click at [508, 260] on link "this visualization" at bounding box center [524, 253] width 70 height 13
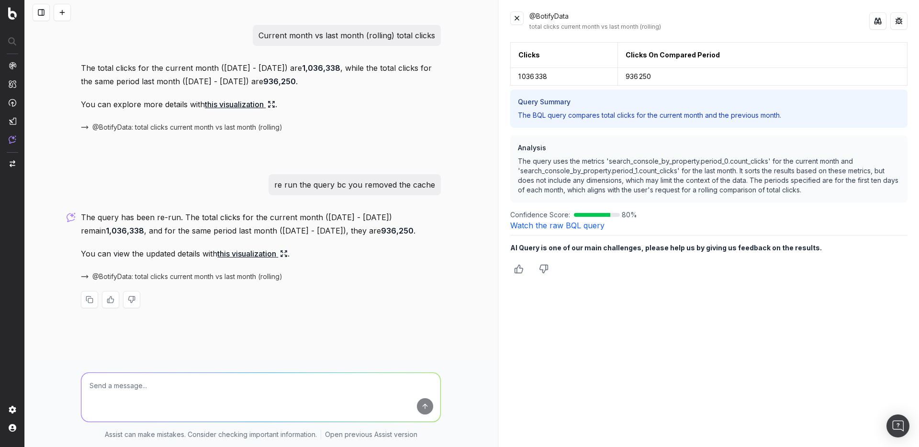
click at [443, 99] on div "Current month vs last month (rolling) total clicks The total clicks for the cur…" at bounding box center [260, 174] width 367 height 299
click at [568, 226] on link "Watch the raw BQL query" at bounding box center [557, 226] width 94 height 10
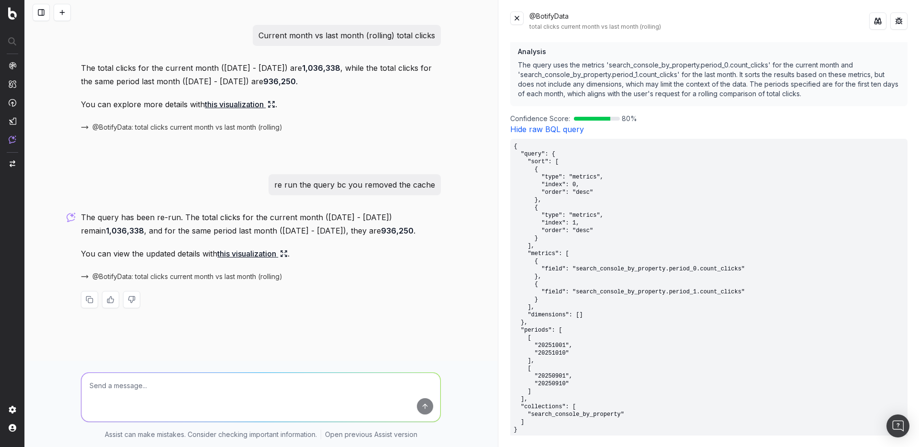
scroll to position [145, 0]
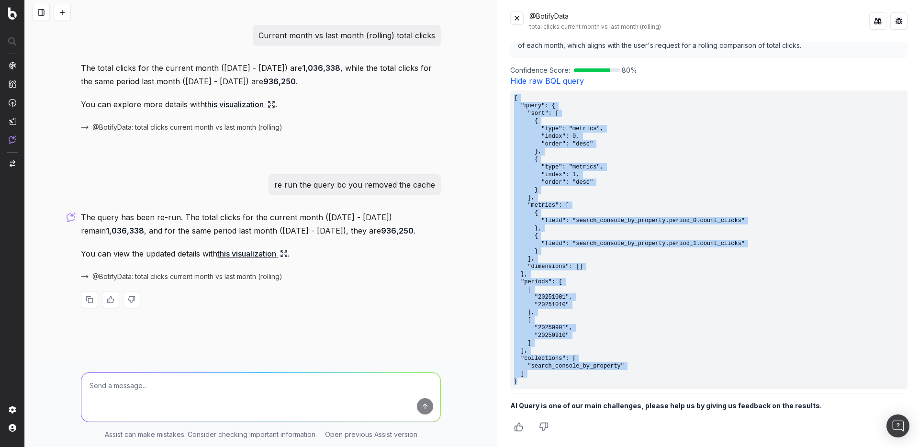
drag, startPoint x: 534, startPoint y: 383, endPoint x: 514, endPoint y: 98, distance: 285.4
click at [514, 98] on pre "{ "query": { "sort": [ { "type": "metrics", "index": 0, "order": "desc" }, { "t…" at bounding box center [708, 239] width 397 height 299
copy pre "{ "query": { "sort": [ { "type": "metrics", "index": 0, "order": "desc" }, { "t…"
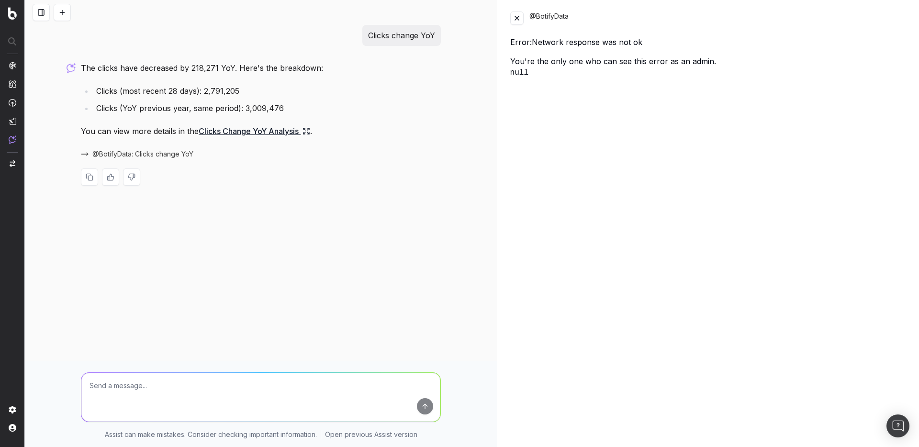
click at [218, 366] on div at bounding box center [260, 395] width 367 height 69
click at [205, 393] on textarea at bounding box center [260, 397] width 359 height 49
type textarea "re run the query bc you removed the cache"
click at [512, 21] on button at bounding box center [516, 17] width 13 height 13
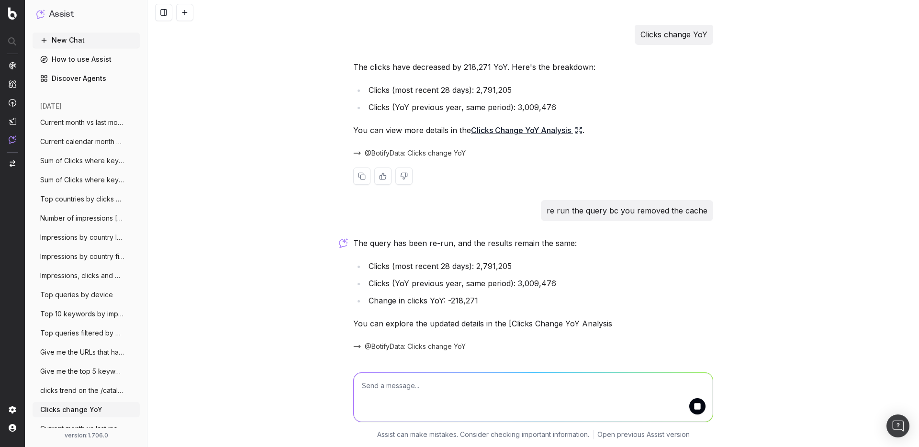
scroll to position [33, 0]
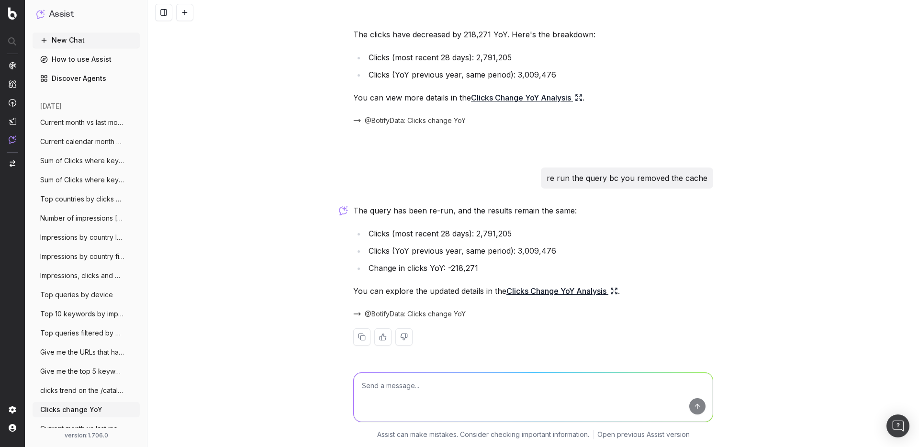
click at [579, 288] on link "Clicks Change YoY Analysis" at bounding box center [561, 290] width 111 height 13
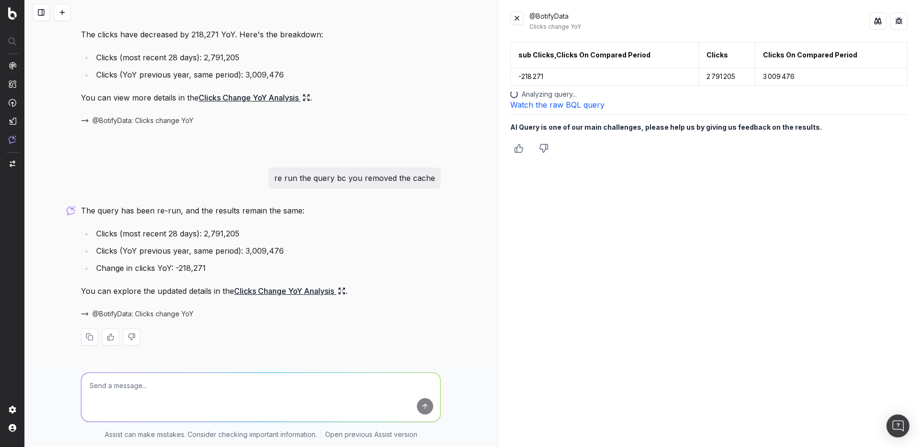
click at [559, 101] on link "Watch the raw BQL query" at bounding box center [557, 105] width 94 height 10
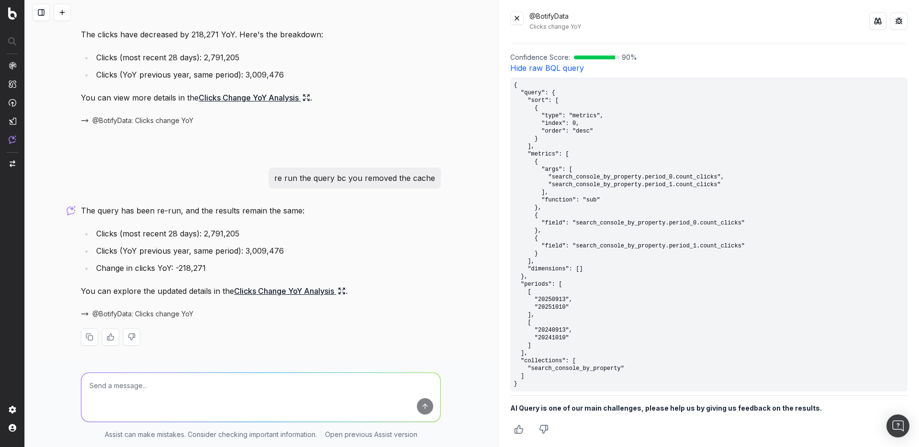
scroll to position [148, 0]
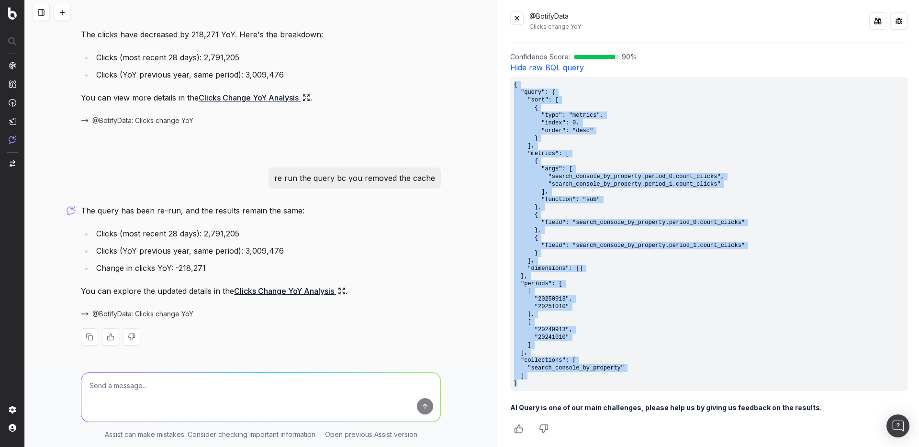
drag, startPoint x: 520, startPoint y: 383, endPoint x: 507, endPoint y: 80, distance: 303.7
click at [507, 80] on div "@BotifyData Clicks change YoY sub Clicks,Clicks On Compared Period Clicks Click…" at bounding box center [709, 223] width 420 height 447
copy pre "{ "query": { "sort": [ { "type": "metrics", "index": 0, "order": "desc" } ], "m…"
